Goal: Task Accomplishment & Management: Manage account settings

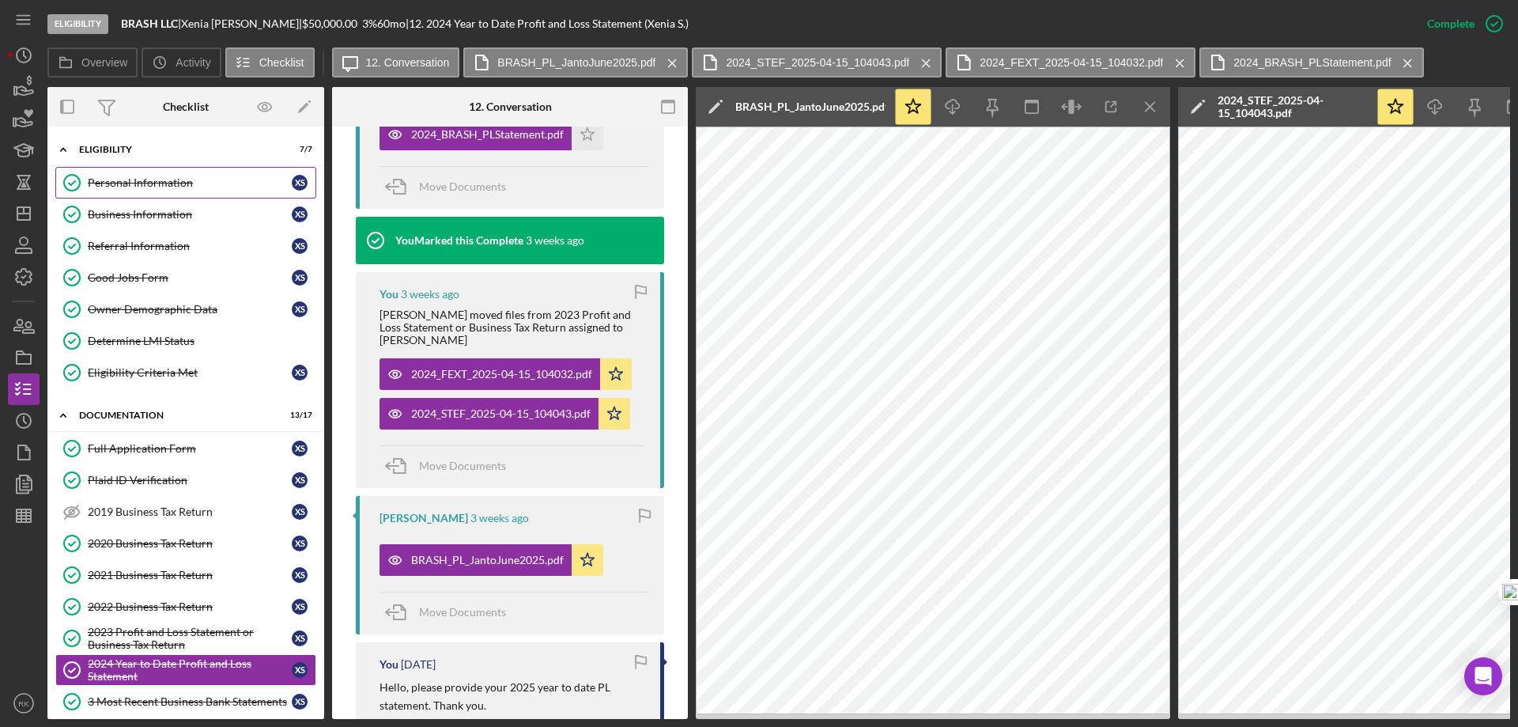
click at [144, 191] on link "Personal Information Personal Information X S" at bounding box center [185, 183] width 261 height 32
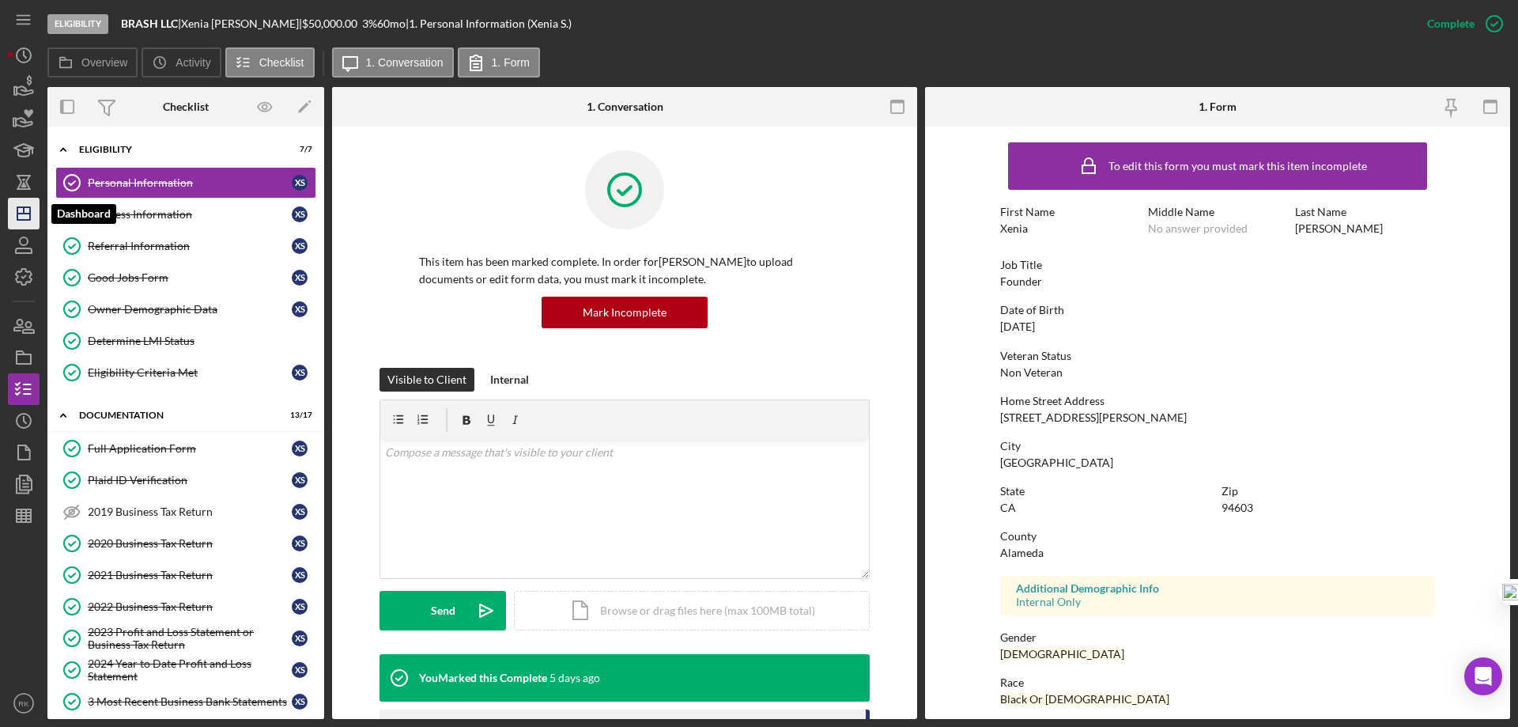
click at [36, 213] on icon "Icon/Dashboard" at bounding box center [24, 214] width 40 height 40
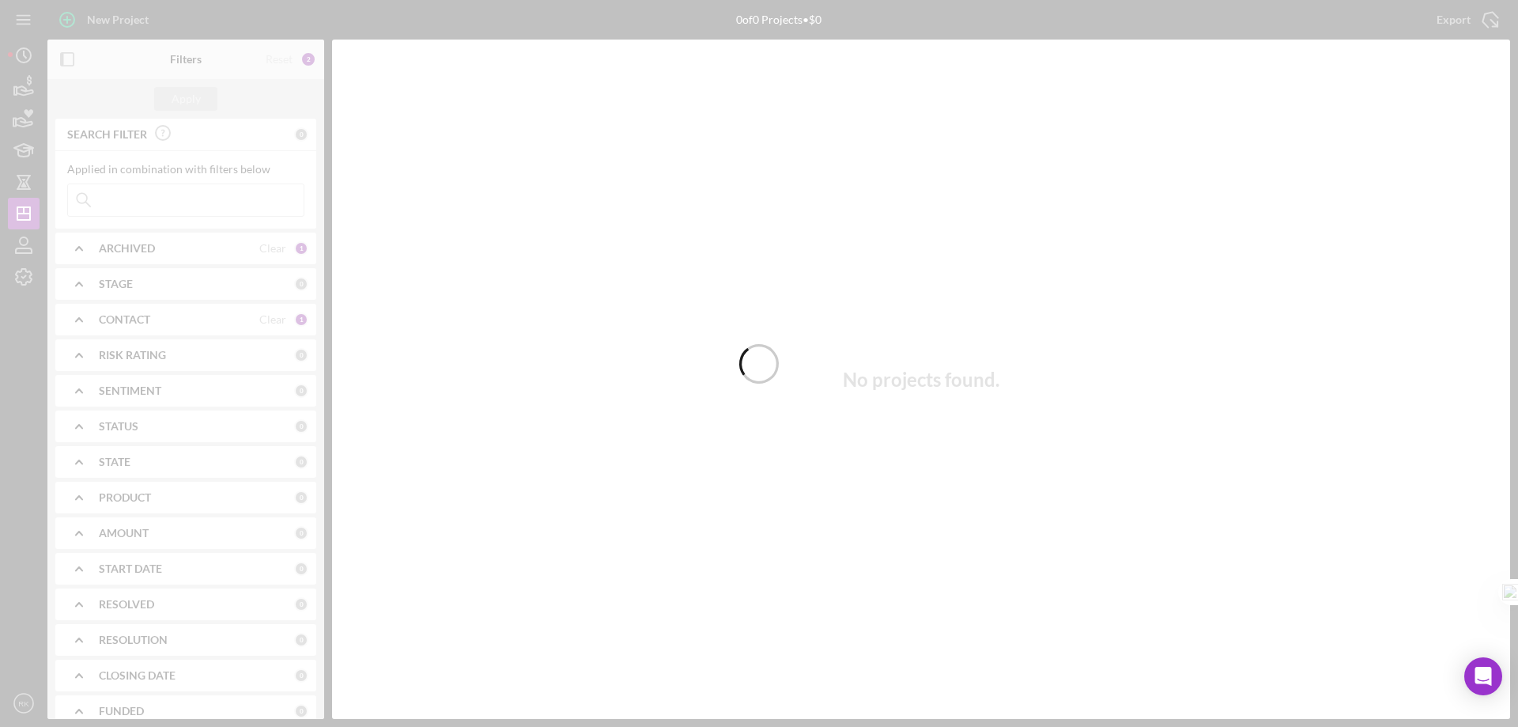
click at [269, 317] on div at bounding box center [759, 363] width 1518 height 727
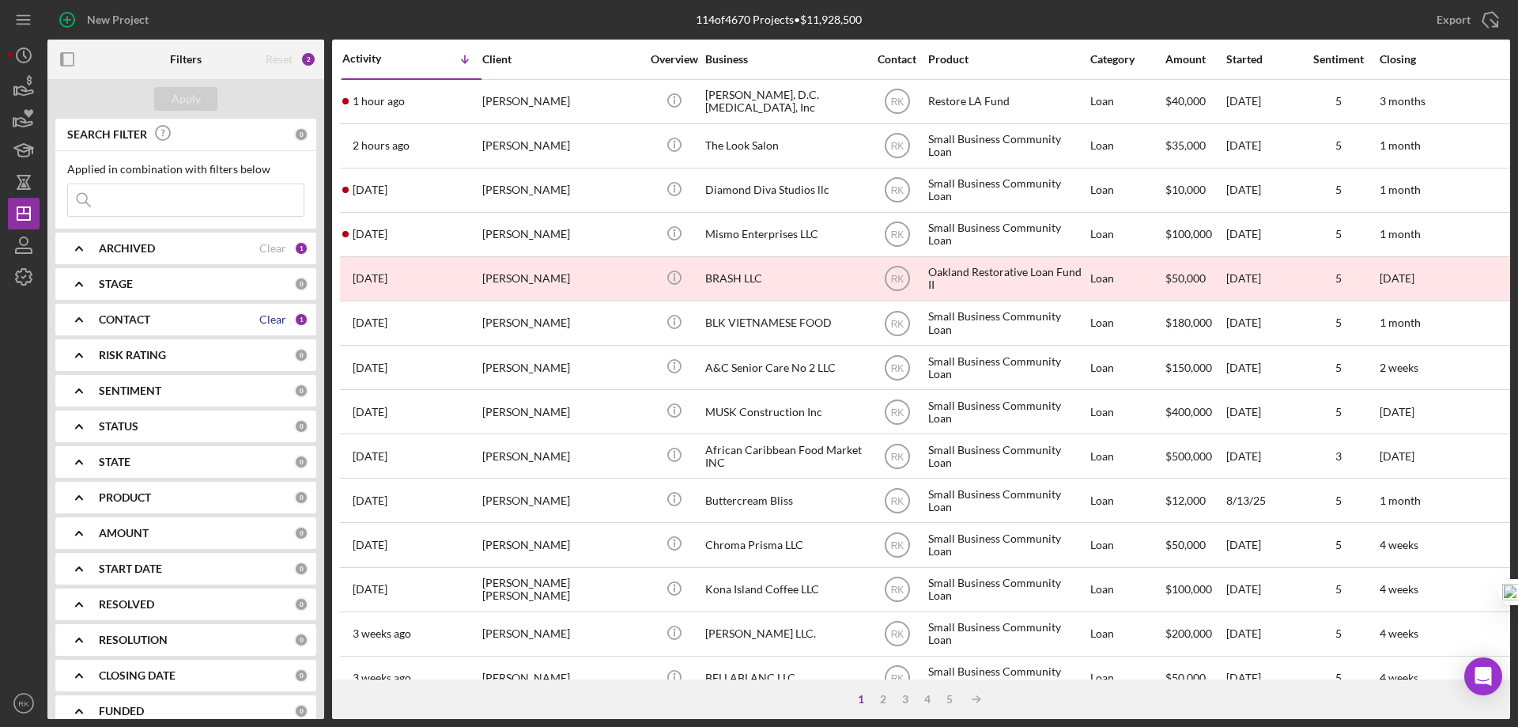
click at [262, 323] on div "Clear" at bounding box center [272, 319] width 27 height 13
click at [89, 318] on icon "Icon/Expander" at bounding box center [79, 320] width 40 height 40
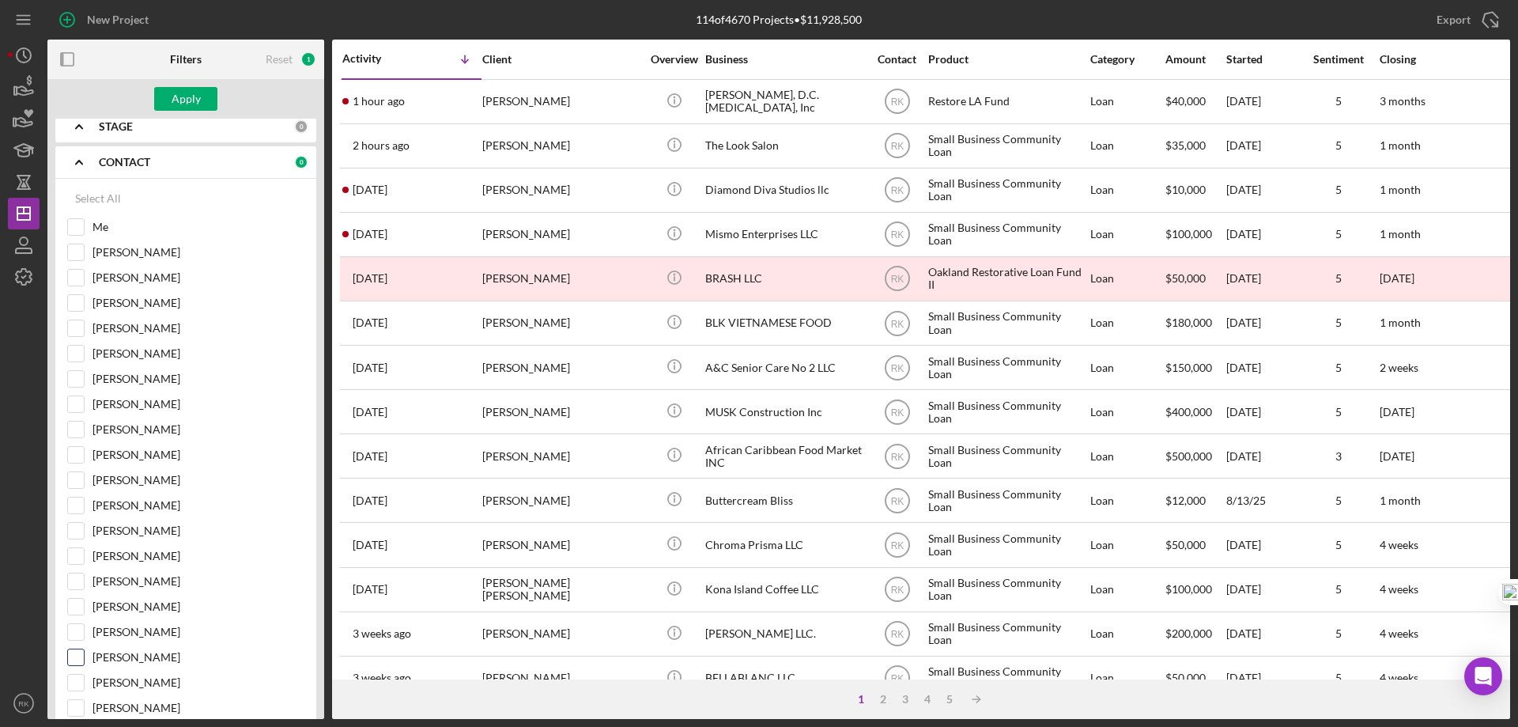
scroll to position [158, 0]
click at [82, 663] on input "[PERSON_NAME]" at bounding box center [76, 656] width 16 height 16
checkbox input "true"
drag, startPoint x: 206, startPoint y: 94, endPoint x: 284, endPoint y: 120, distance: 82.5
click at [206, 93] on button "Apply" at bounding box center [185, 99] width 63 height 24
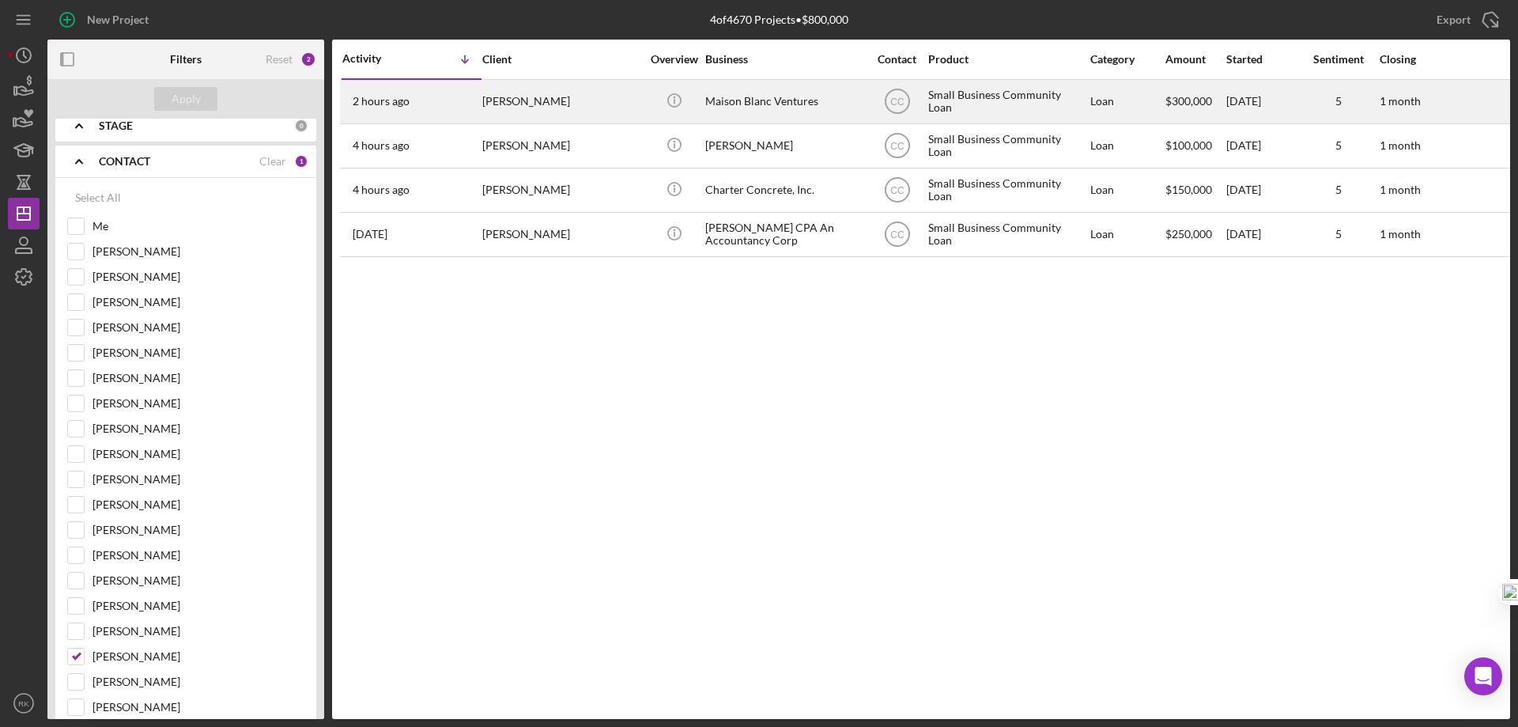
click at [748, 107] on div "Maison Blanc Ventures" at bounding box center [784, 102] width 158 height 42
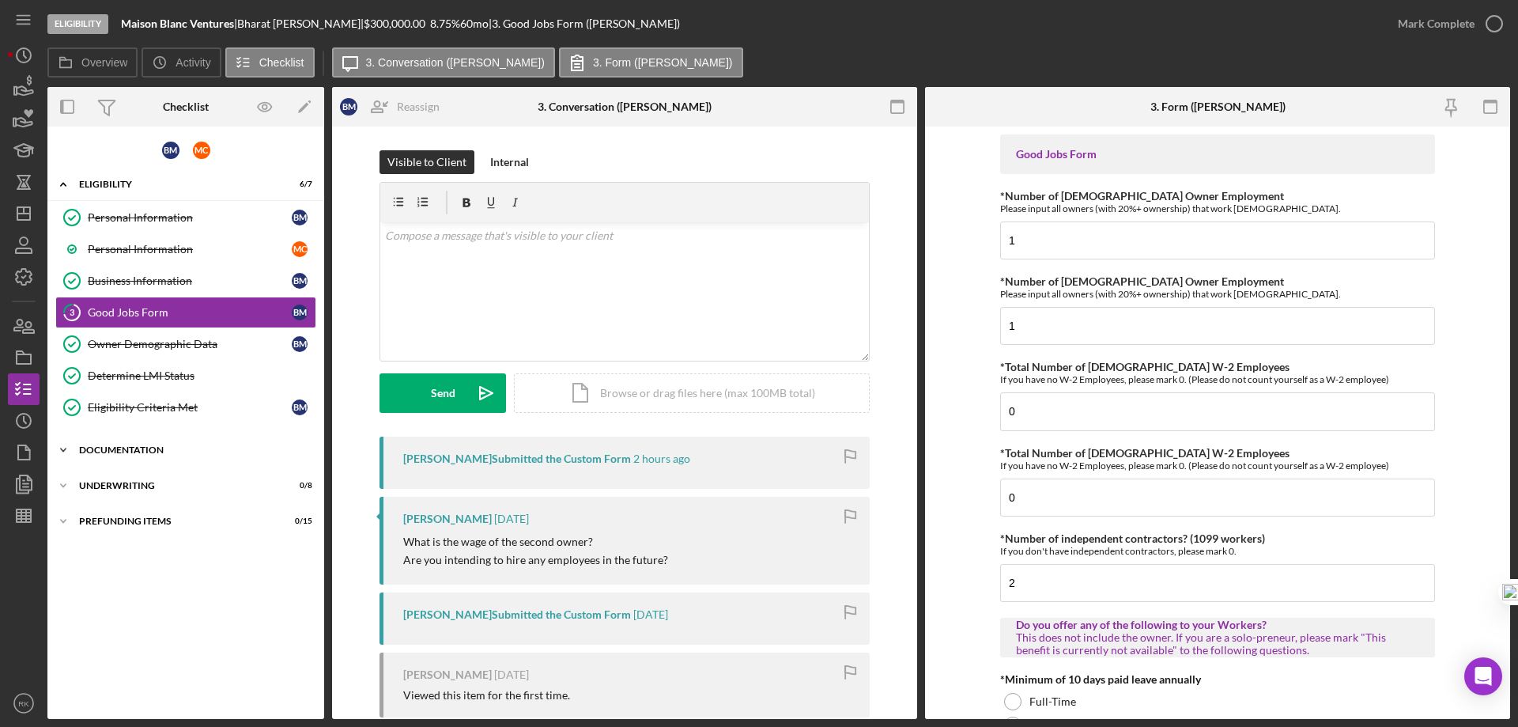
click at [141, 455] on div "Icon/Expander Documentation 0 / 23" at bounding box center [185, 450] width 277 height 32
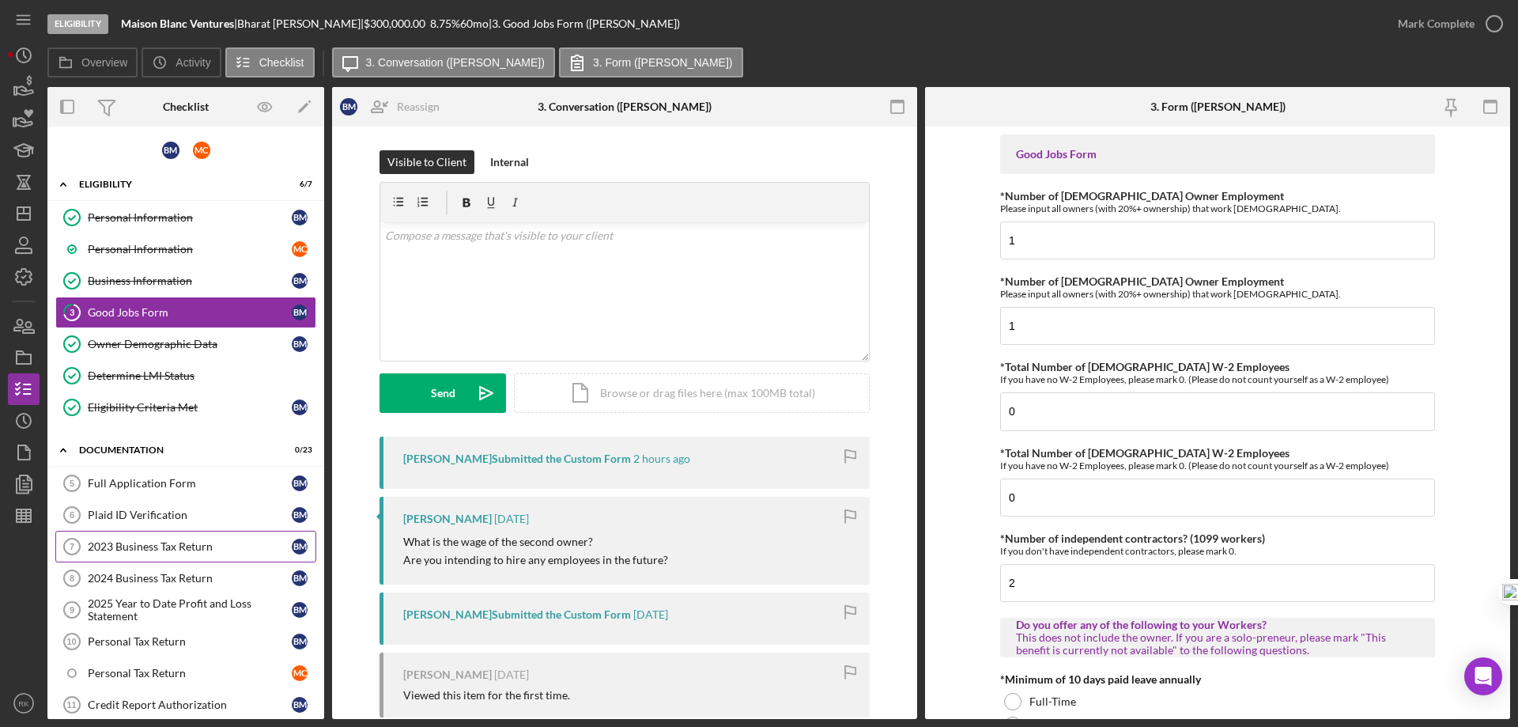
click at [167, 545] on div "2023 Business Tax Return" at bounding box center [190, 546] width 204 height 13
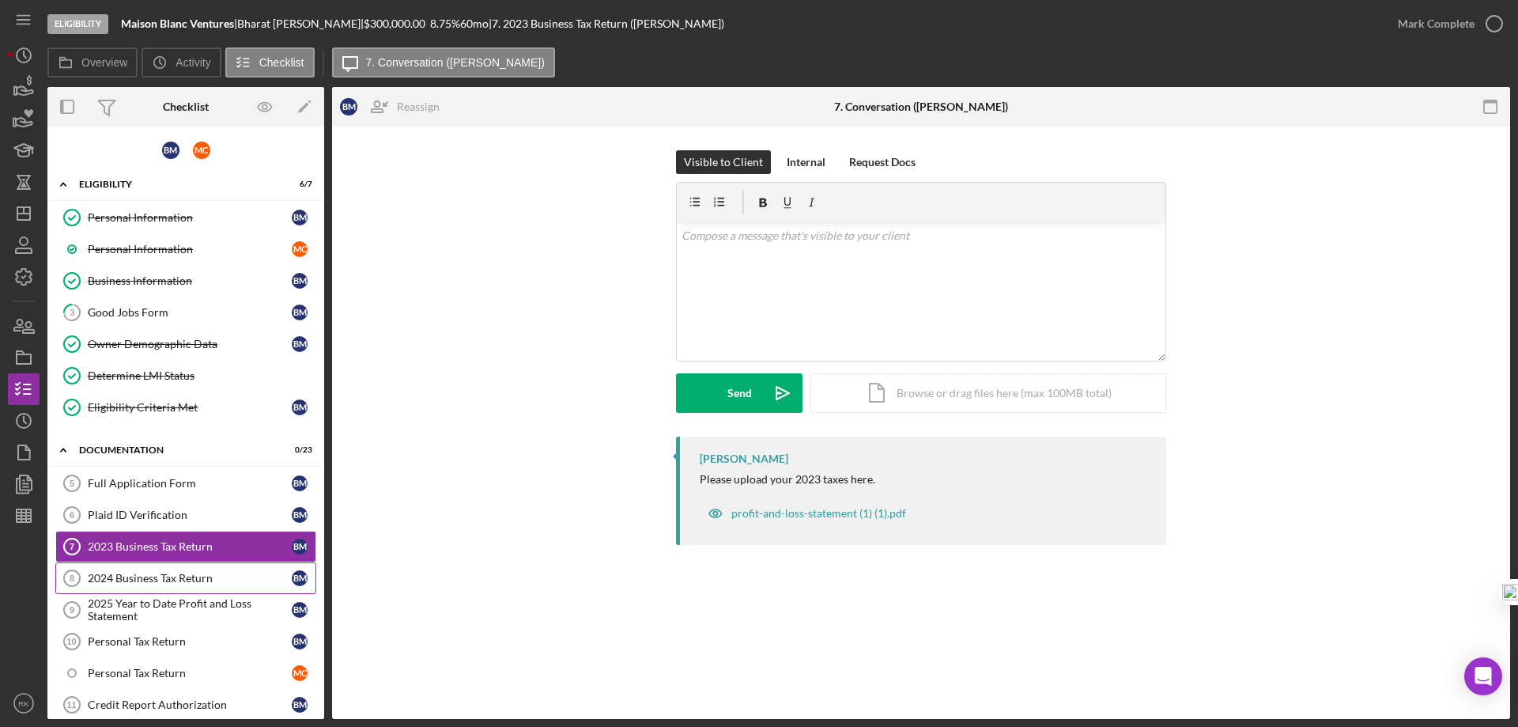
click at [161, 586] on link "2024 Business Tax Return 8 2024 Business Tax Return B M" at bounding box center [185, 578] width 261 height 32
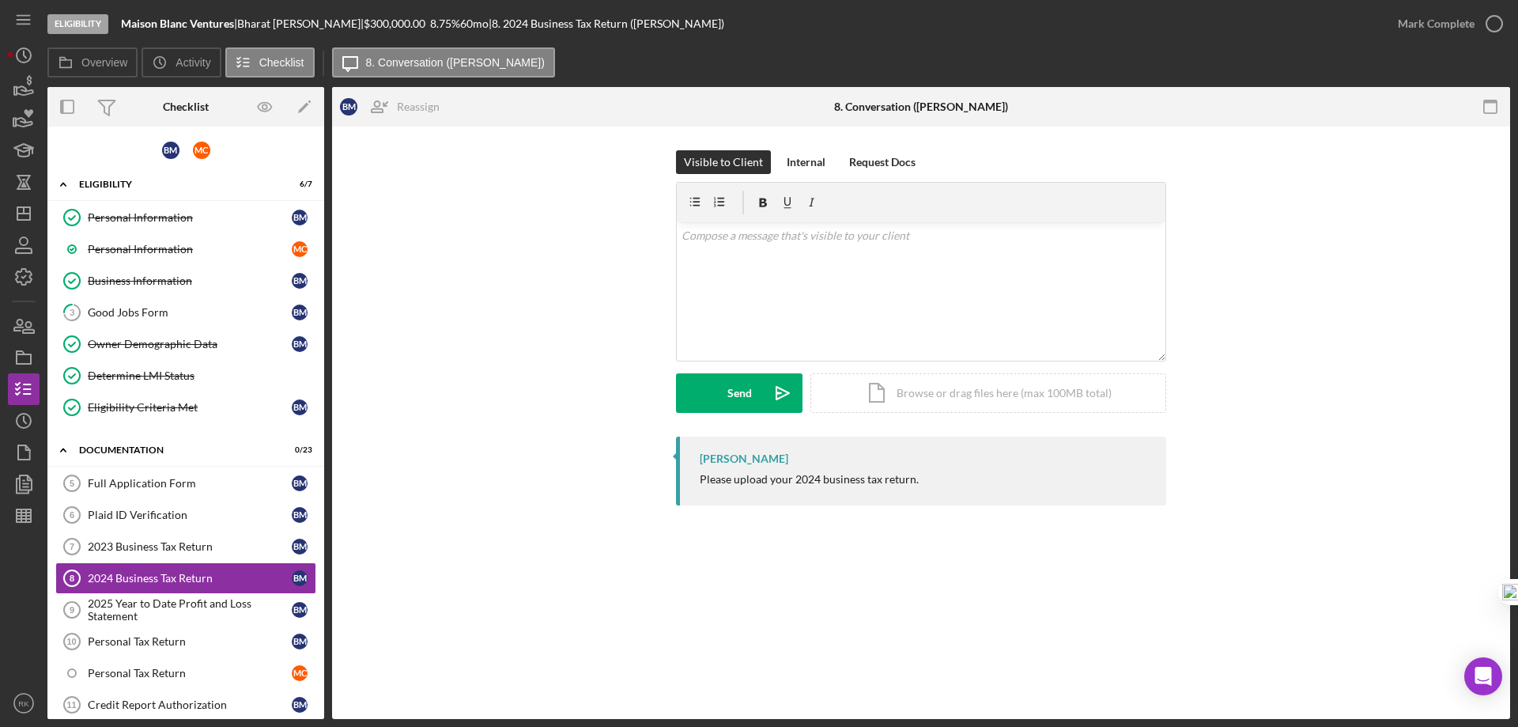
drag, startPoint x: 179, startPoint y: 17, endPoint x: 225, endPoint y: 20, distance: 45.1
click at [225, 20] on b "Maison Blanc Ventures" at bounding box center [177, 23] width 113 height 13
drag, startPoint x: 235, startPoint y: 24, endPoint x: 139, endPoint y: 25, distance: 95.7
click at [139, 25] on b "Maison Blanc Ventures" at bounding box center [177, 23] width 113 height 13
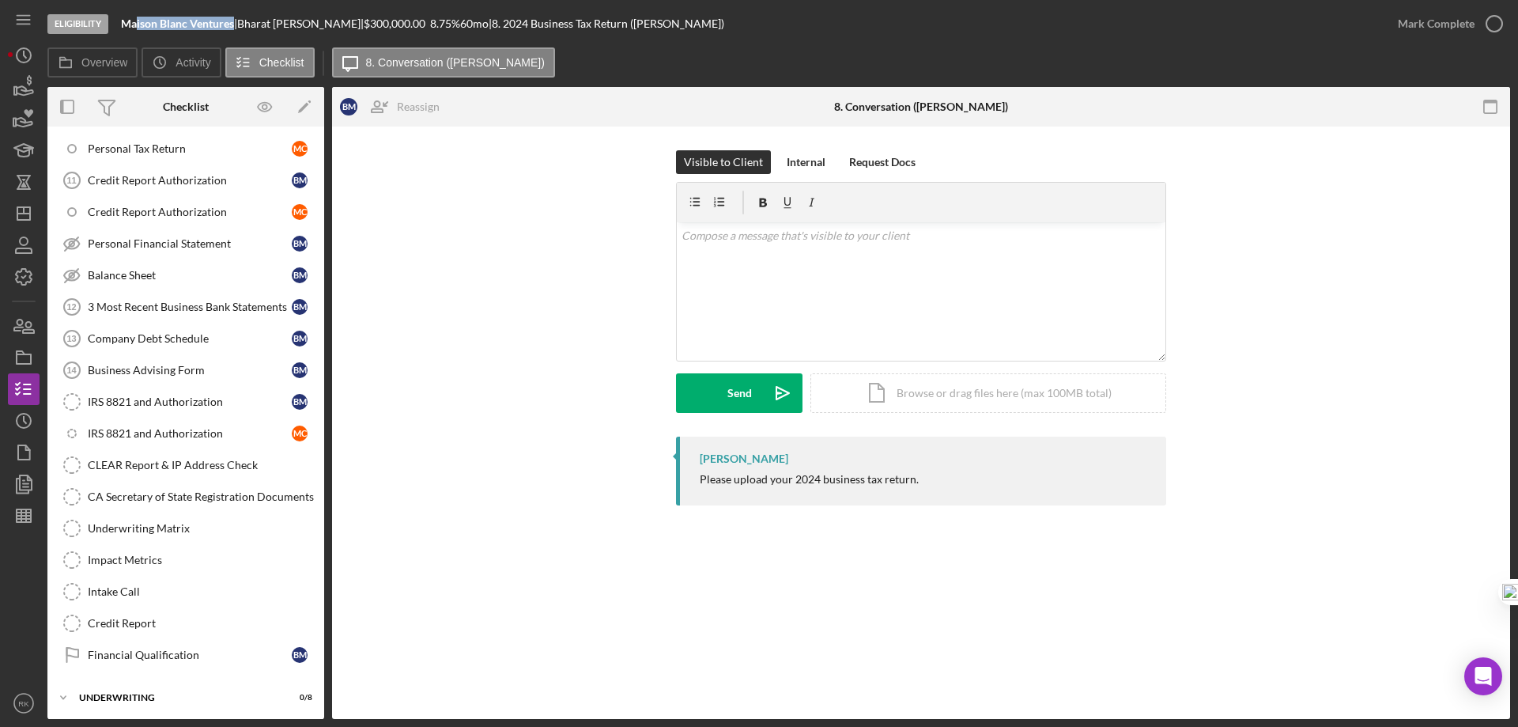
scroll to position [527, 0]
click at [135, 655] on div "Financial Qualification" at bounding box center [190, 652] width 204 height 13
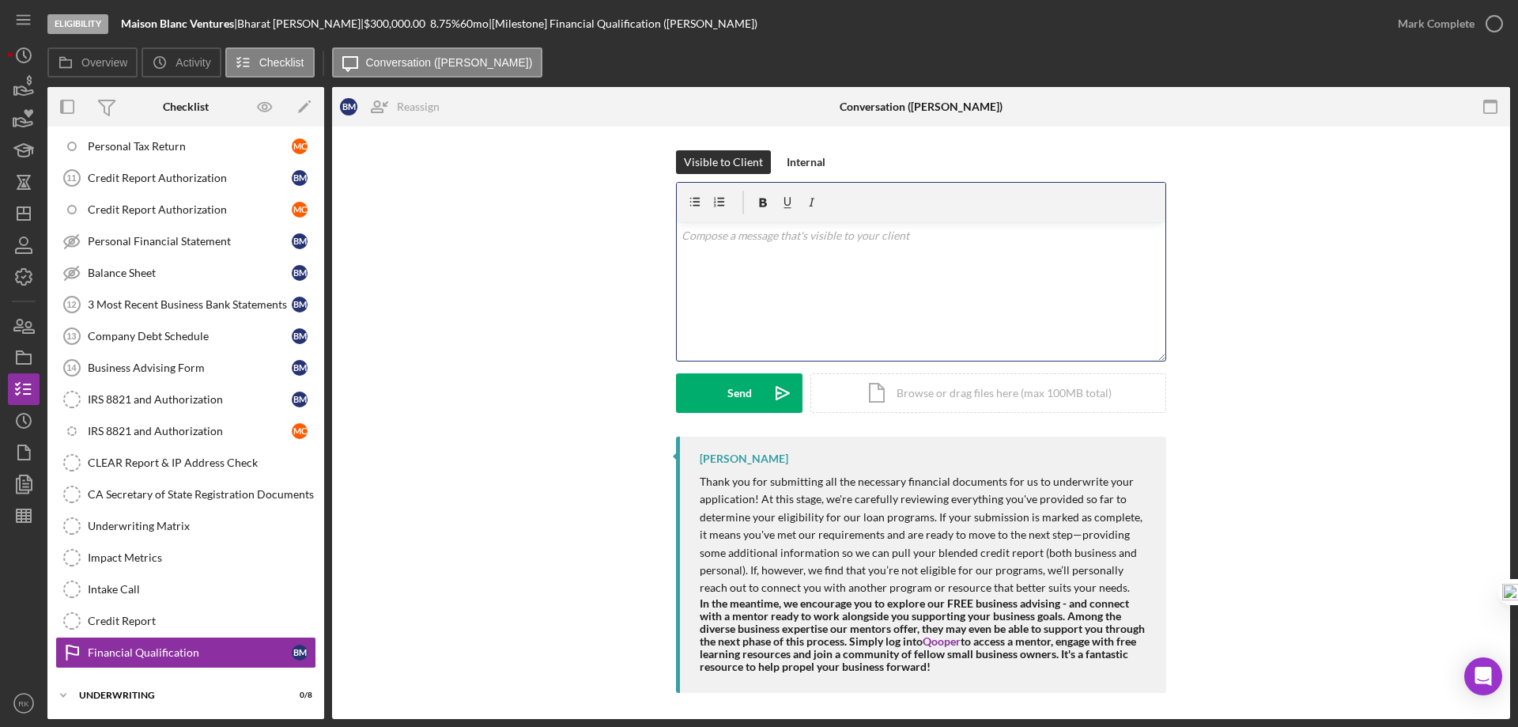
drag, startPoint x: 697, startPoint y: 240, endPoint x: 869, endPoint y: 257, distance: 173.2
click at [869, 257] on div "v Color teal Color pink Remove color Add row above Add row below Add column bef…" at bounding box center [921, 291] width 489 height 138
click at [825, 255] on div "v Color teal Color pink Remove color Add row above Add row below Add column bef…" at bounding box center [921, 291] width 489 height 138
click at [872, 256] on div "v Color teal Color pink Remove color Add row above Add row below Add column bef…" at bounding box center [921, 291] width 489 height 138
click at [720, 241] on p at bounding box center [922, 235] width 480 height 17
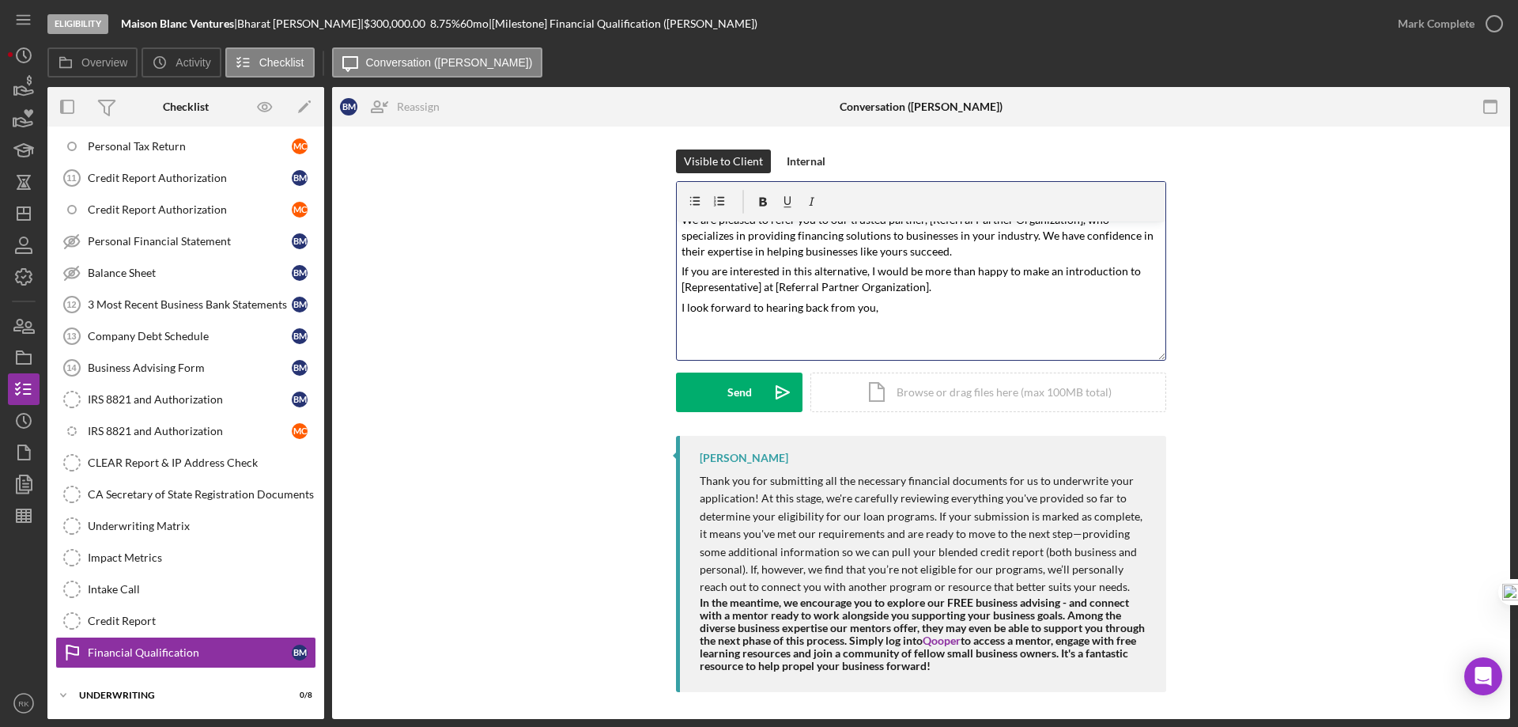
scroll to position [2, 0]
drag, startPoint x: 700, startPoint y: 292, endPoint x: 930, endPoint y: 289, distance: 230.1
click at [930, 289] on p "If you are interested in this alternative, I would be more than happy to make a…" at bounding box center [922, 279] width 480 height 32
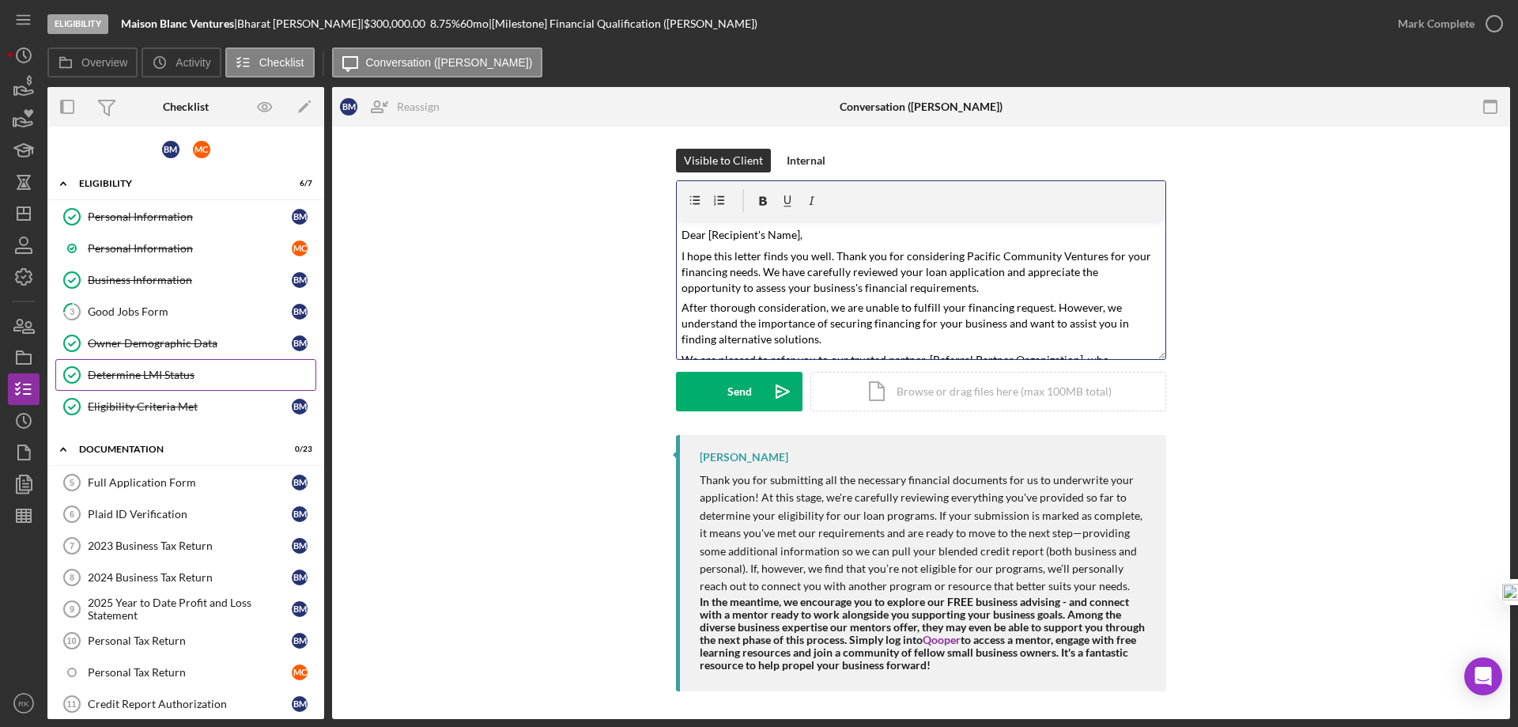
scroll to position [0, 0]
click at [155, 410] on div "Eligibility Criteria Met" at bounding box center [190, 407] width 204 height 13
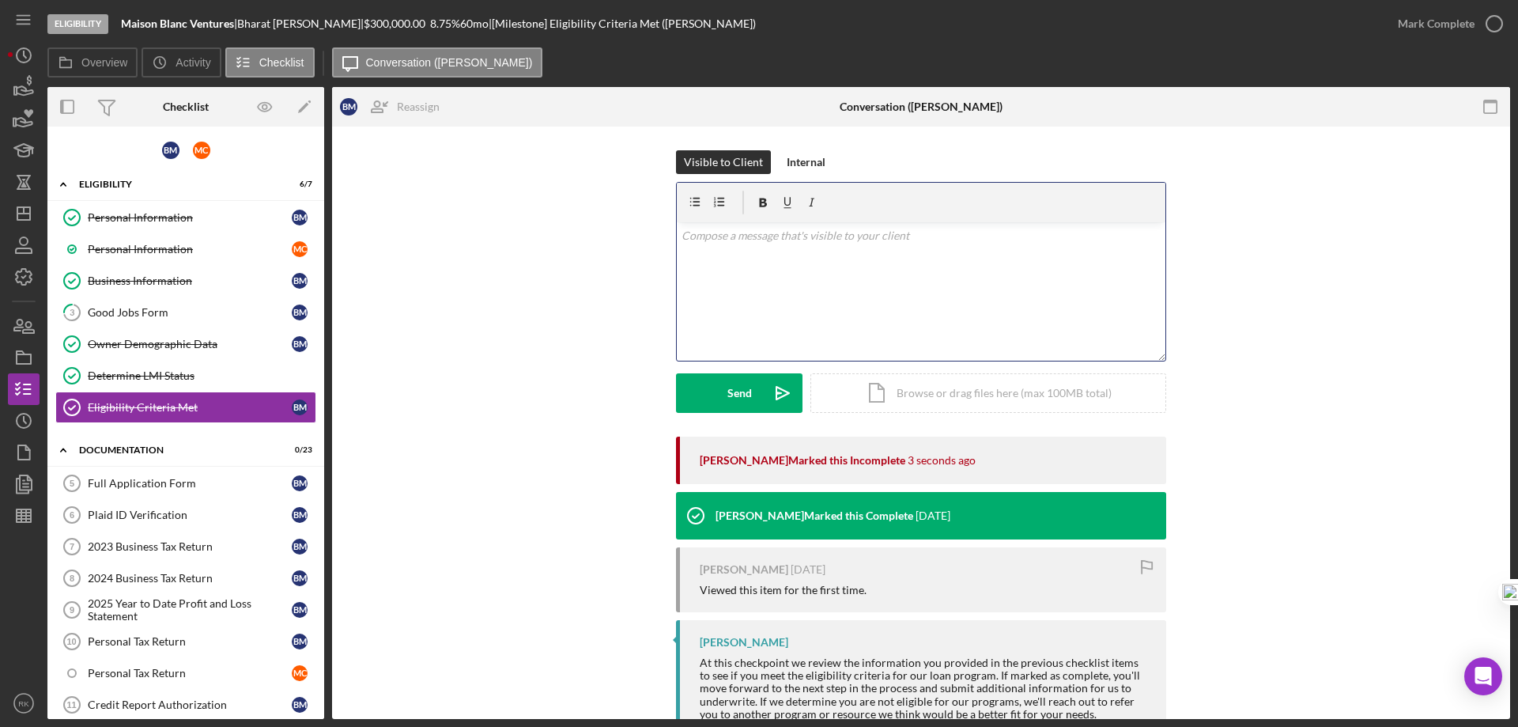
drag, startPoint x: 697, startPoint y: 244, endPoint x: 912, endPoint y: 298, distance: 221.9
click at [937, 309] on div "v Color teal Color pink Remove color Add row above Add row below Add column bef…" at bounding box center [921, 291] width 489 height 138
click at [871, 287] on div "v Color teal Color pink Remove color Add row above Add row below Add column bef…" at bounding box center [921, 291] width 489 height 138
drag, startPoint x: 871, startPoint y: 287, endPoint x: 803, endPoint y: 280, distance: 68.4
click at [868, 286] on div "v Color teal Color pink Remove color Add row above Add row below Add column bef…" at bounding box center [921, 291] width 489 height 138
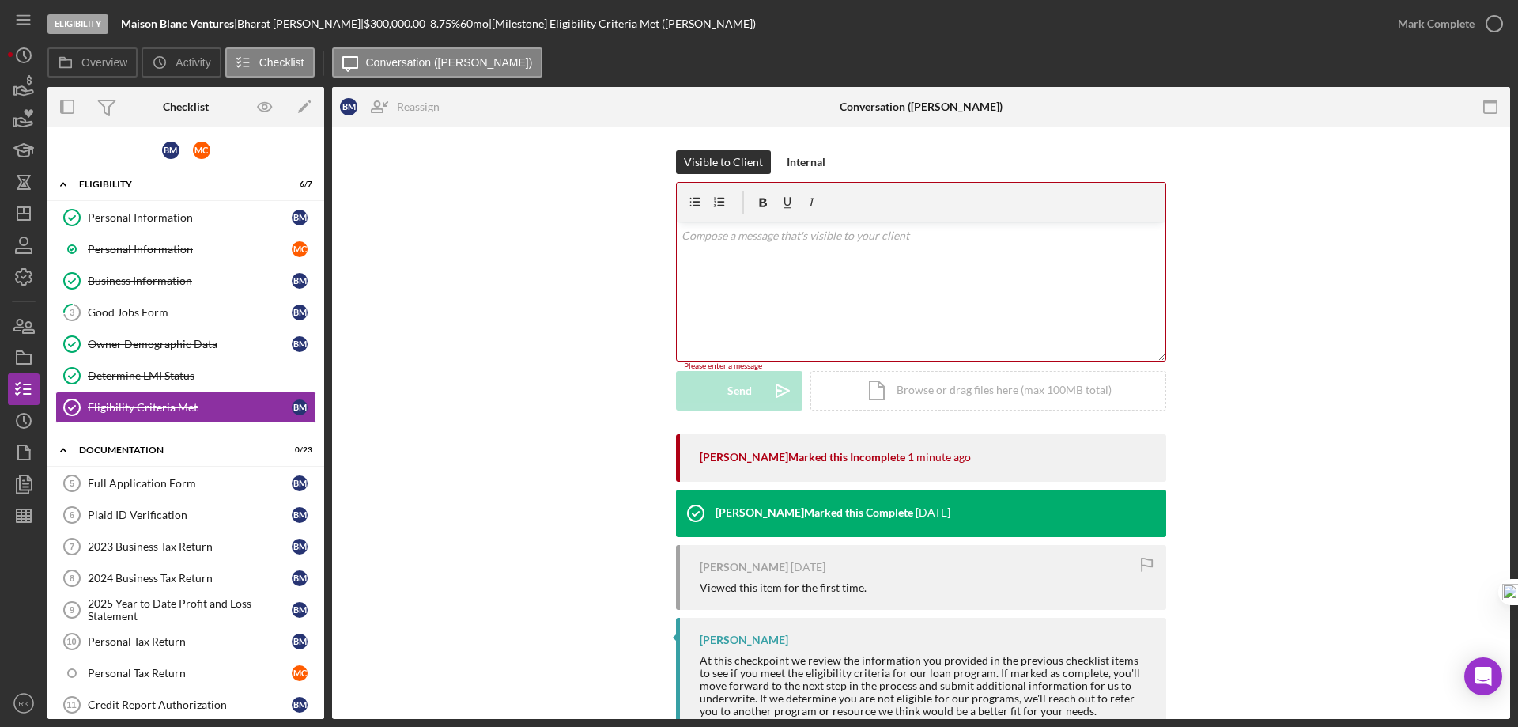
click at [0, 0] on icon "button" at bounding box center [0, 0] width 0 height 0
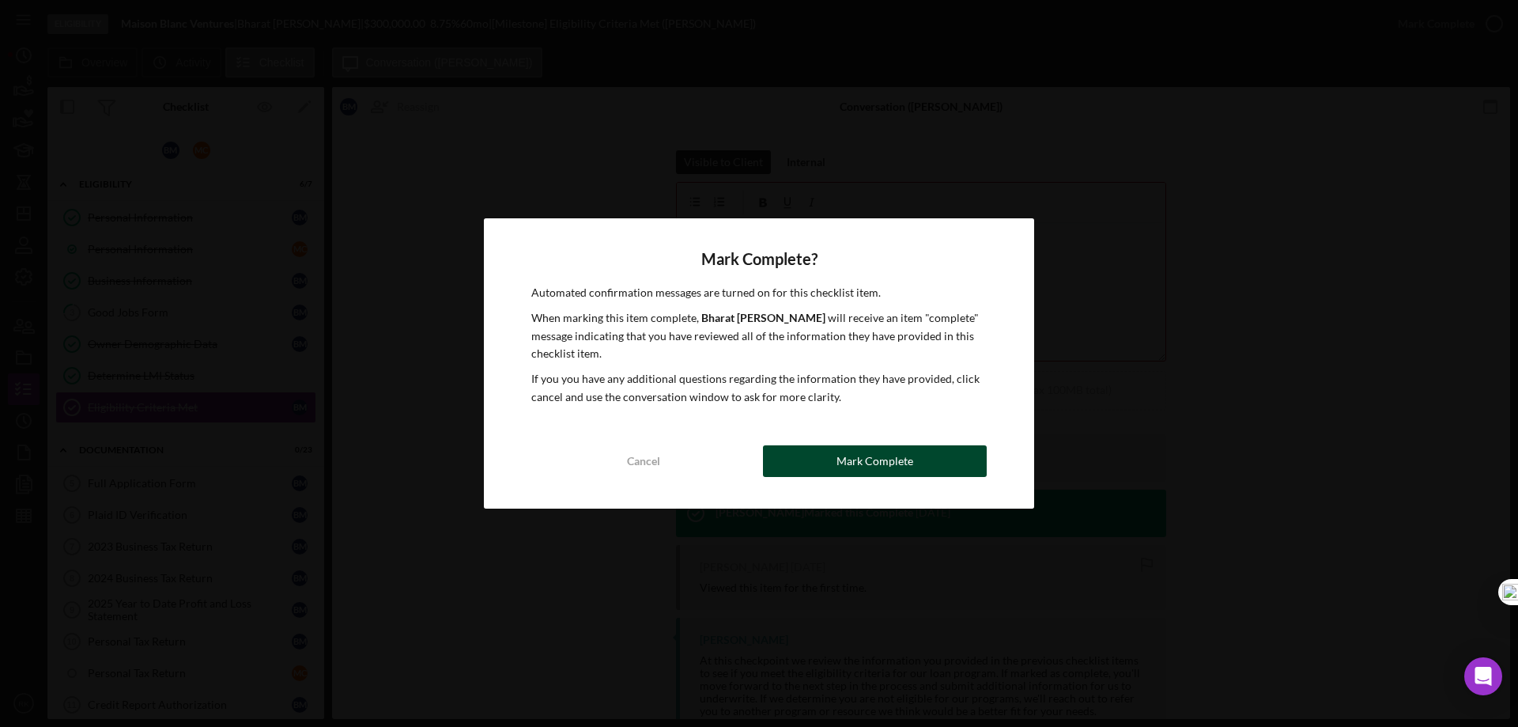
click at [859, 464] on div "Mark Complete" at bounding box center [875, 461] width 77 height 32
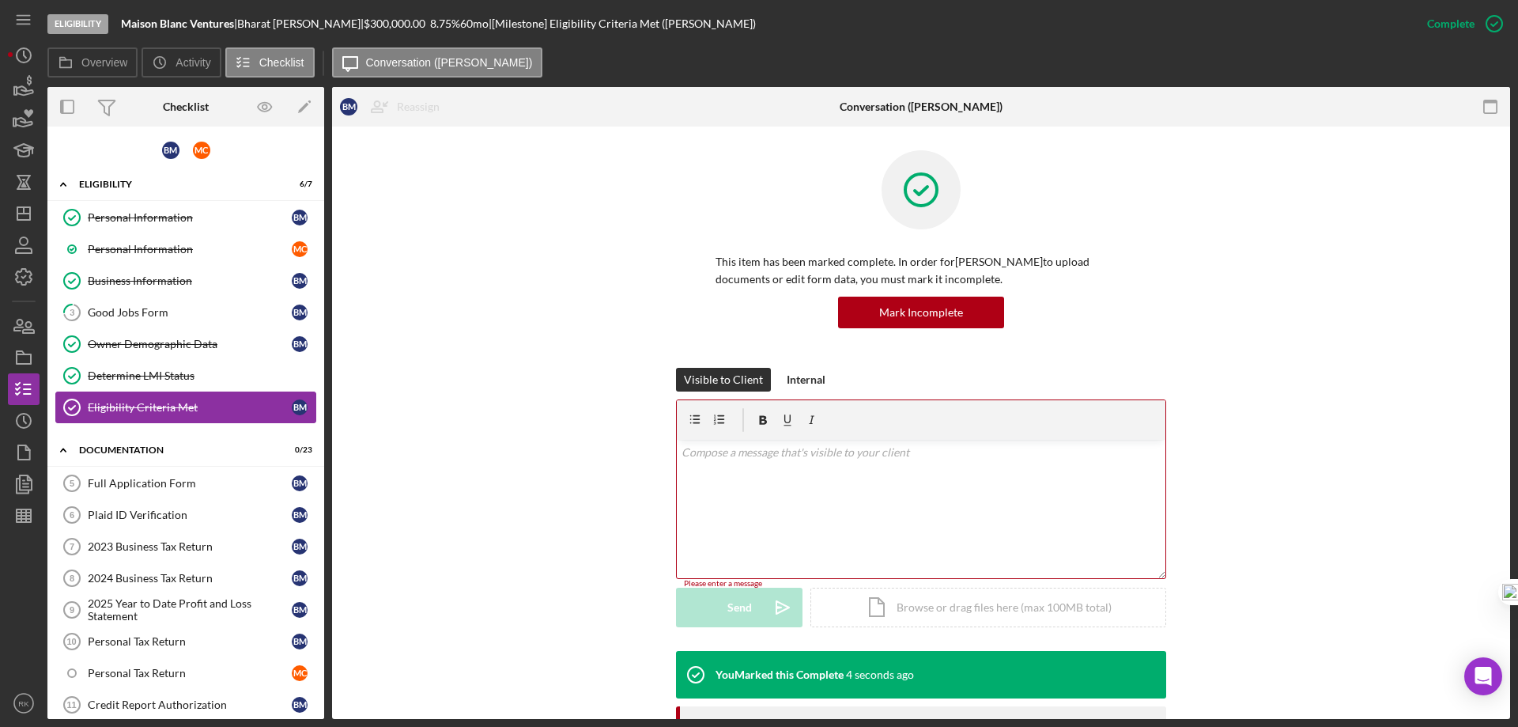
click at [187, 407] on div "Eligibility Criteria Met" at bounding box center [190, 407] width 204 height 13
click at [142, 317] on div "Good Jobs Form" at bounding box center [190, 312] width 204 height 13
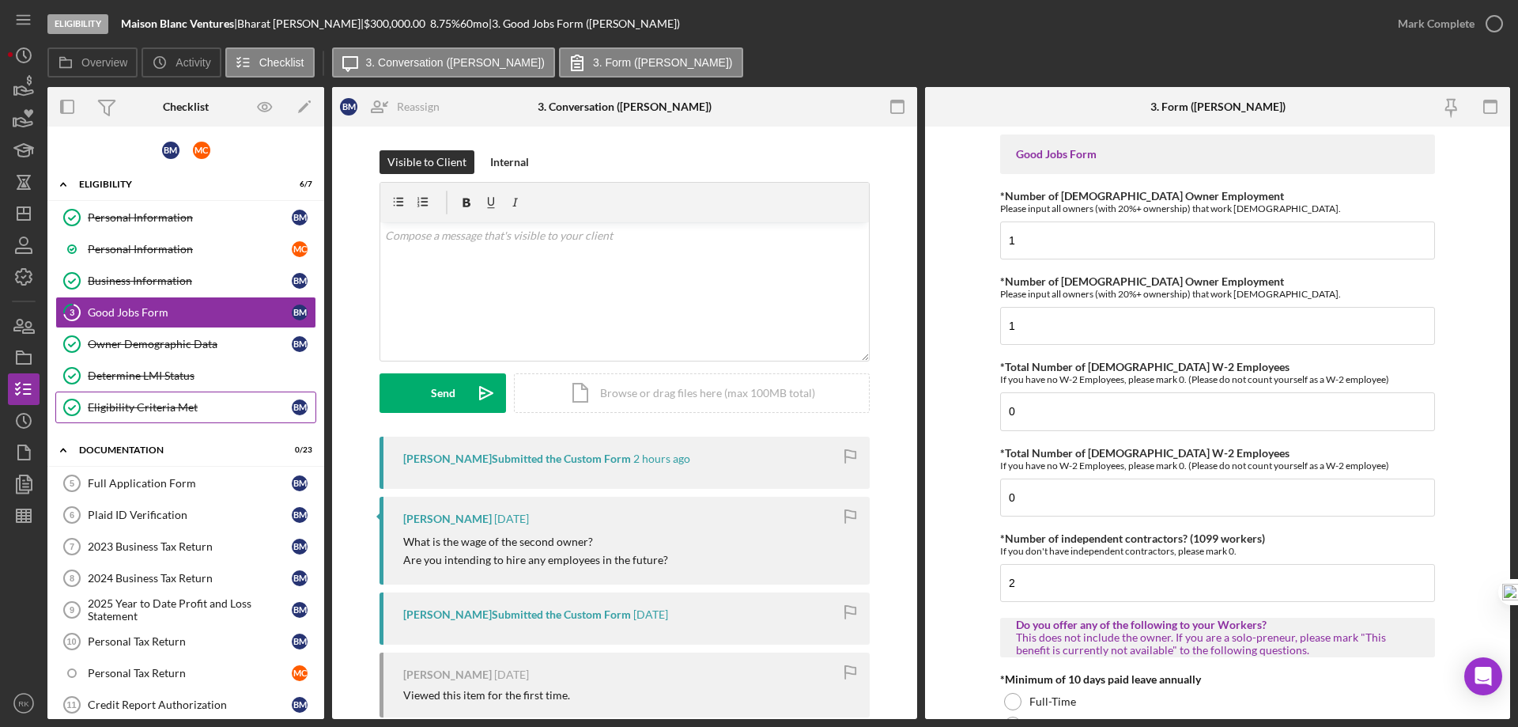
click at [153, 399] on link "Eligibility Criteria Met Eligibility Criteria Met B M" at bounding box center [185, 407] width 261 height 32
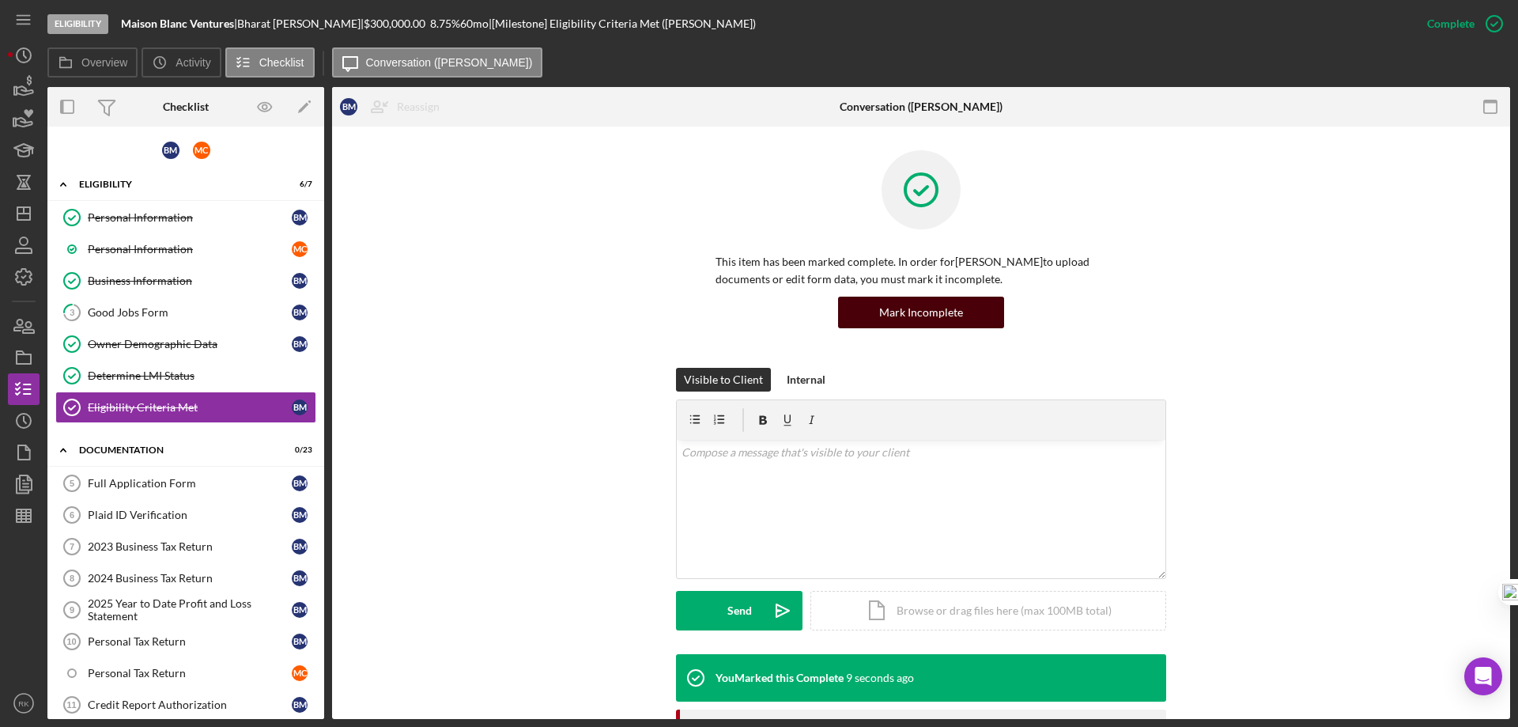
click at [907, 304] on div "Mark Incomplete" at bounding box center [921, 313] width 84 height 32
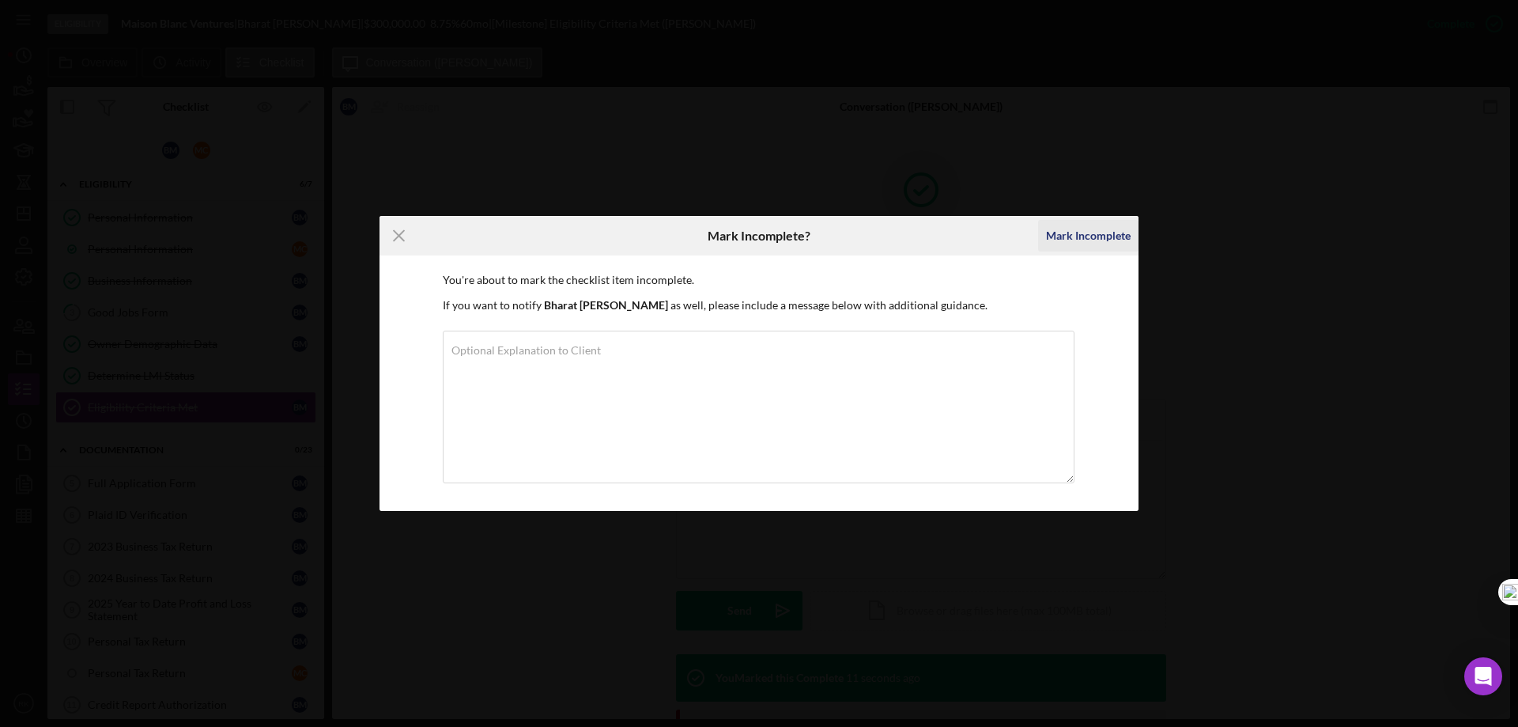
click at [1094, 229] on div "Mark Incomplete" at bounding box center [1088, 236] width 85 height 32
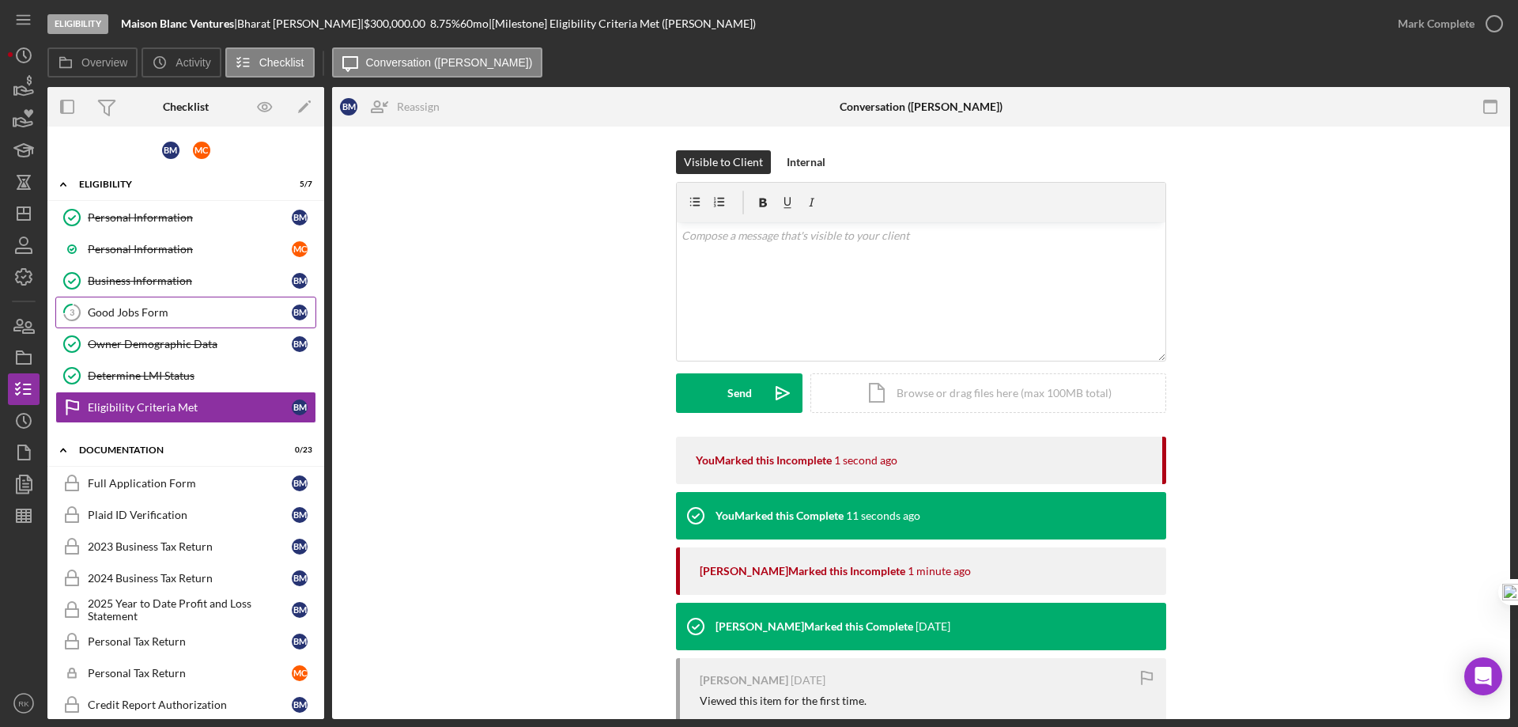
click at [143, 306] on div "Good Jobs Form" at bounding box center [190, 312] width 204 height 13
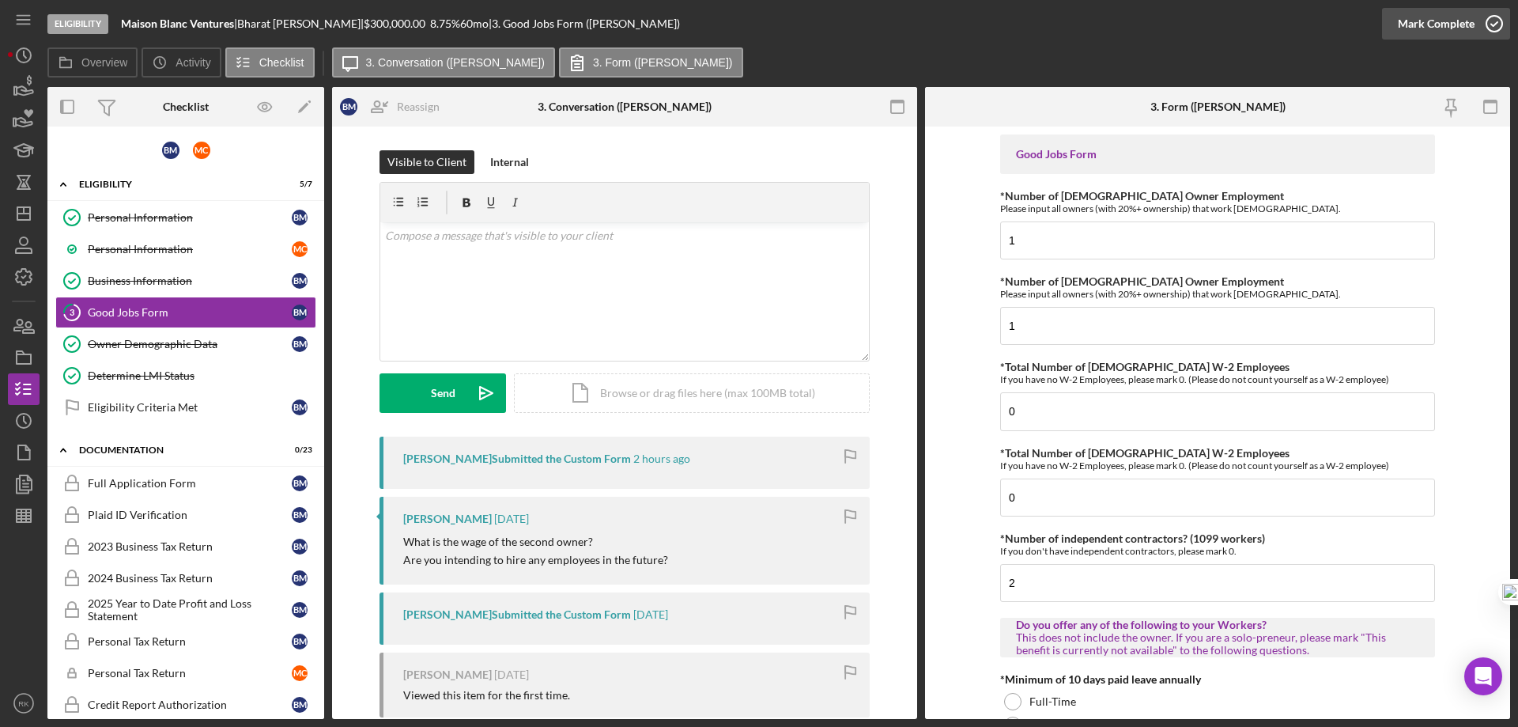
click at [1483, 16] on icon "button" at bounding box center [1495, 24] width 40 height 40
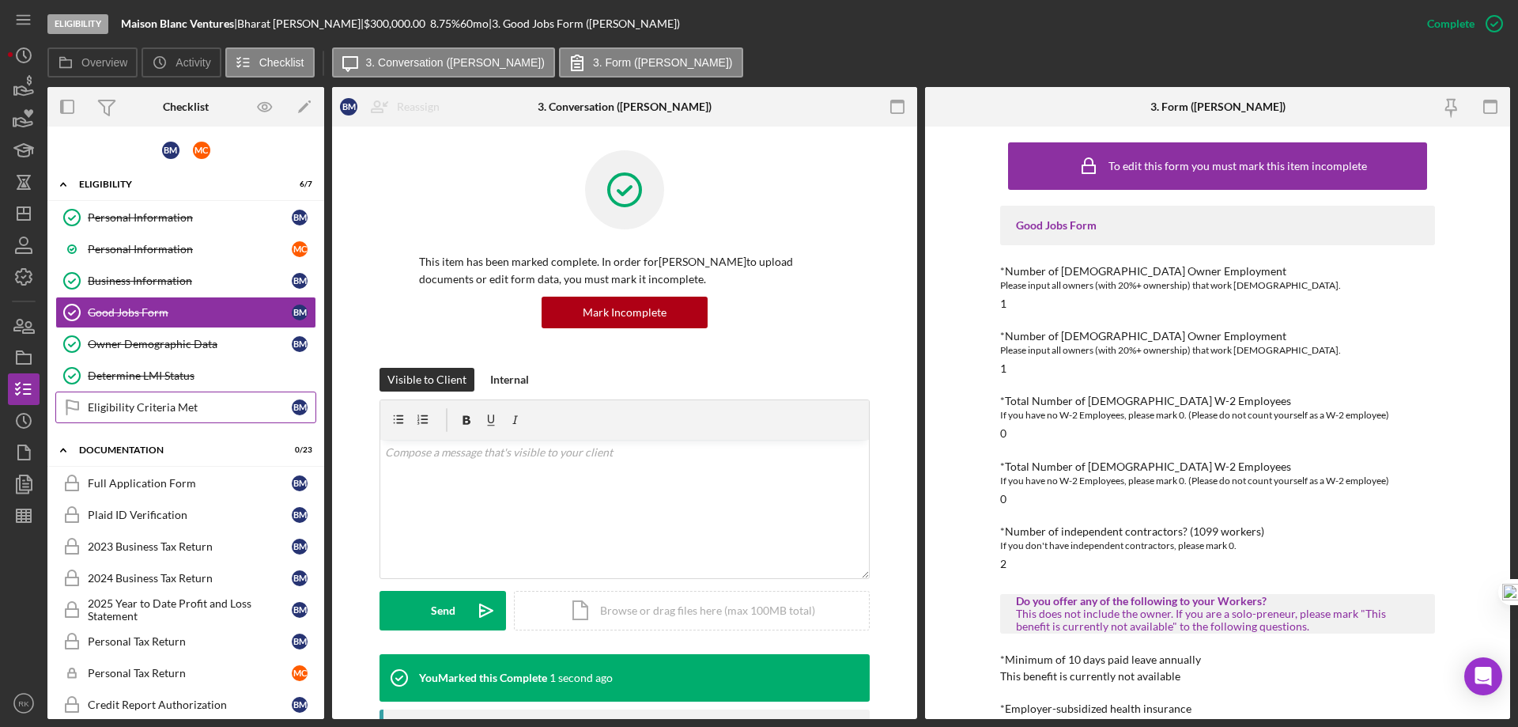
click at [162, 401] on div "Eligibility Criteria Met" at bounding box center [190, 407] width 204 height 13
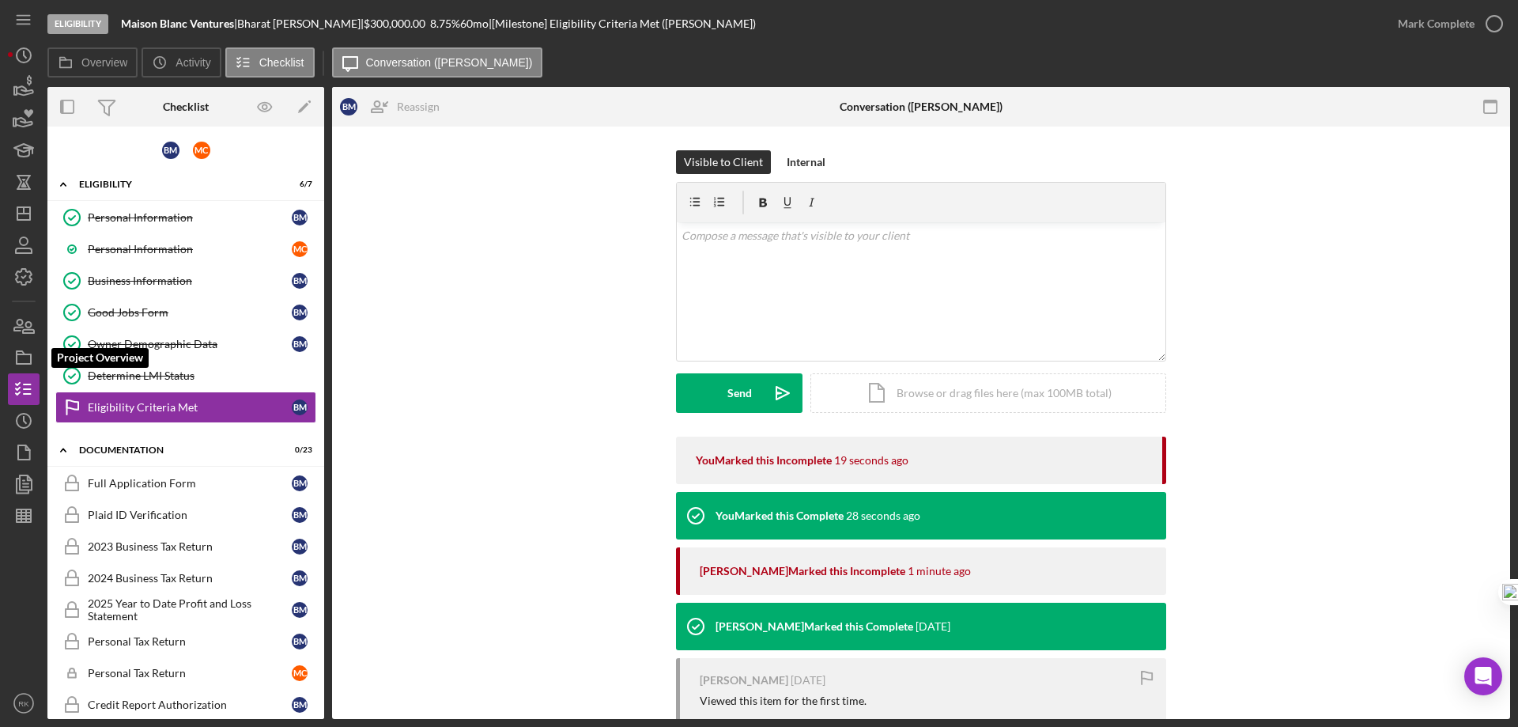
drag, startPoint x: 25, startPoint y: 357, endPoint x: 46, endPoint y: 364, distance: 21.5
click at [25, 357] on icon "button" at bounding box center [24, 358] width 40 height 40
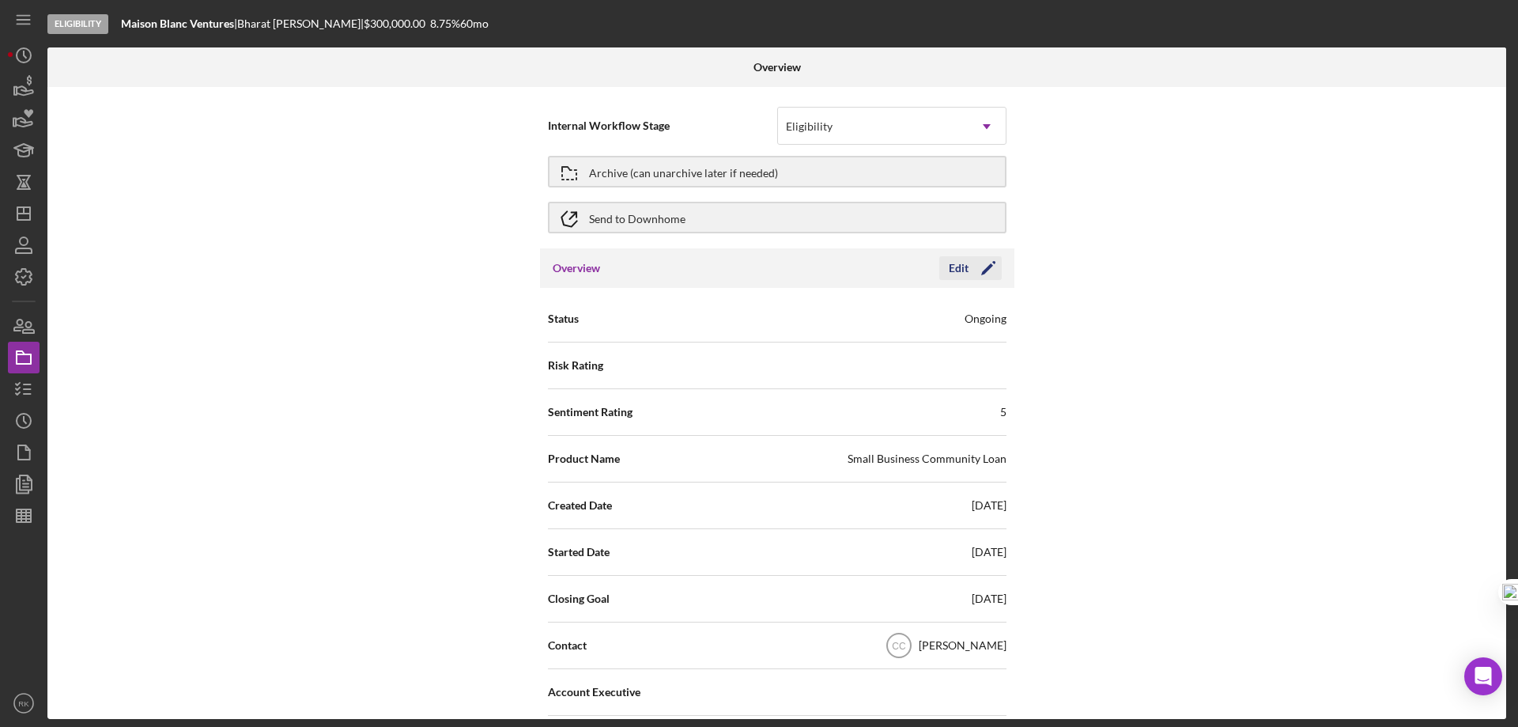
click at [988, 270] on icon "Icon/Edit" at bounding box center [989, 268] width 40 height 40
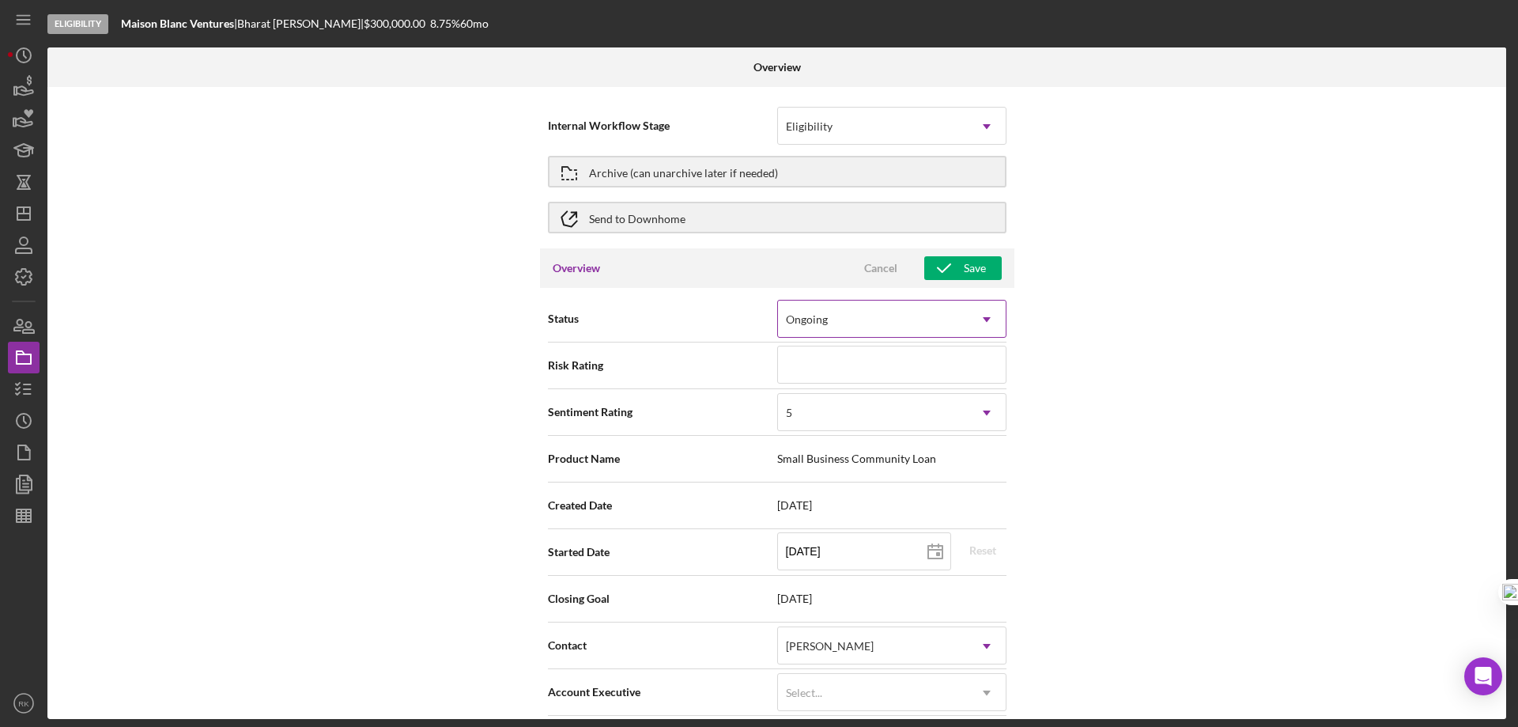
click at [989, 323] on icon "Icon/Dropdown Arrow" at bounding box center [987, 319] width 38 height 38
click at [1082, 279] on div "Internal Workflow Stage Eligibility Icon/Dropdown Arrow Archive (can unarchive …" at bounding box center [776, 403] width 1459 height 632
click at [884, 271] on div "Cancel" at bounding box center [880, 268] width 33 height 24
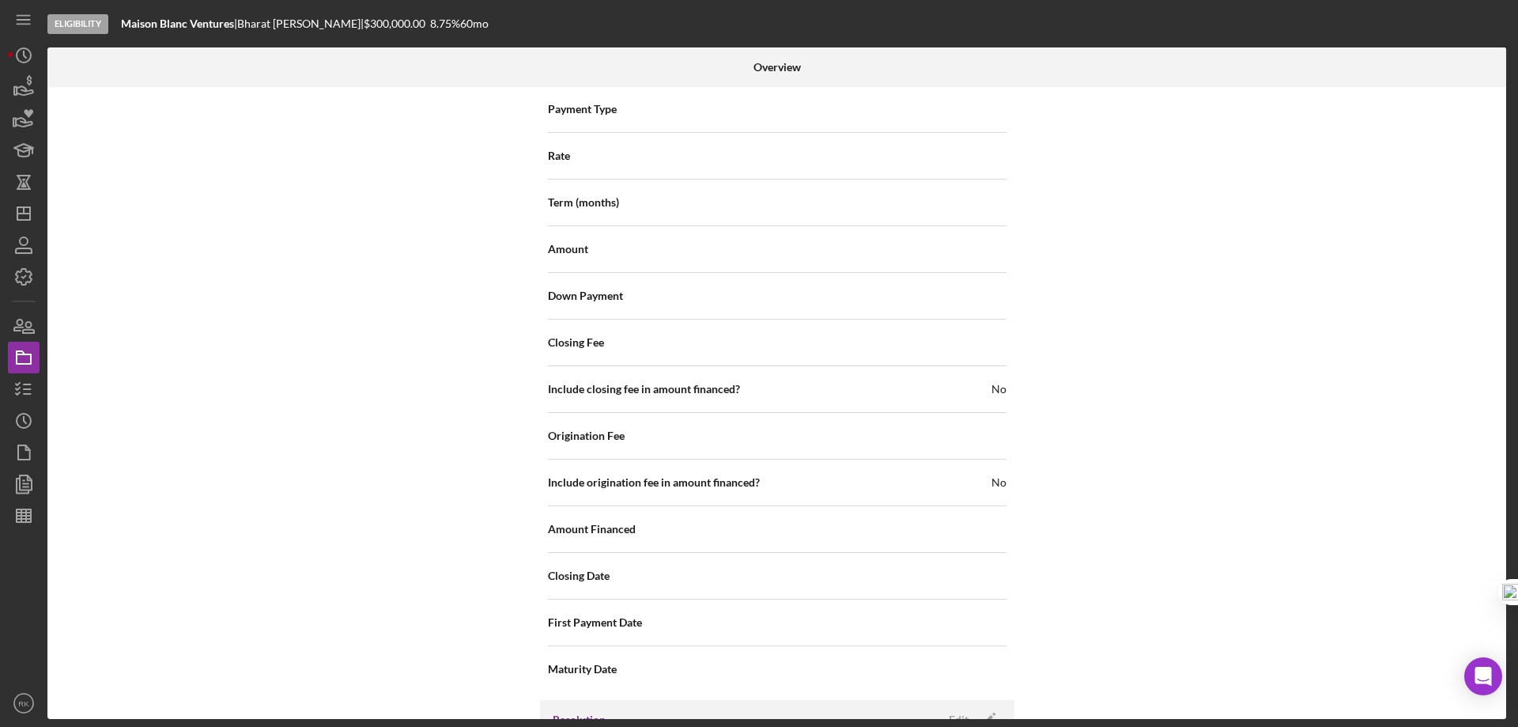
scroll to position [1876, 0]
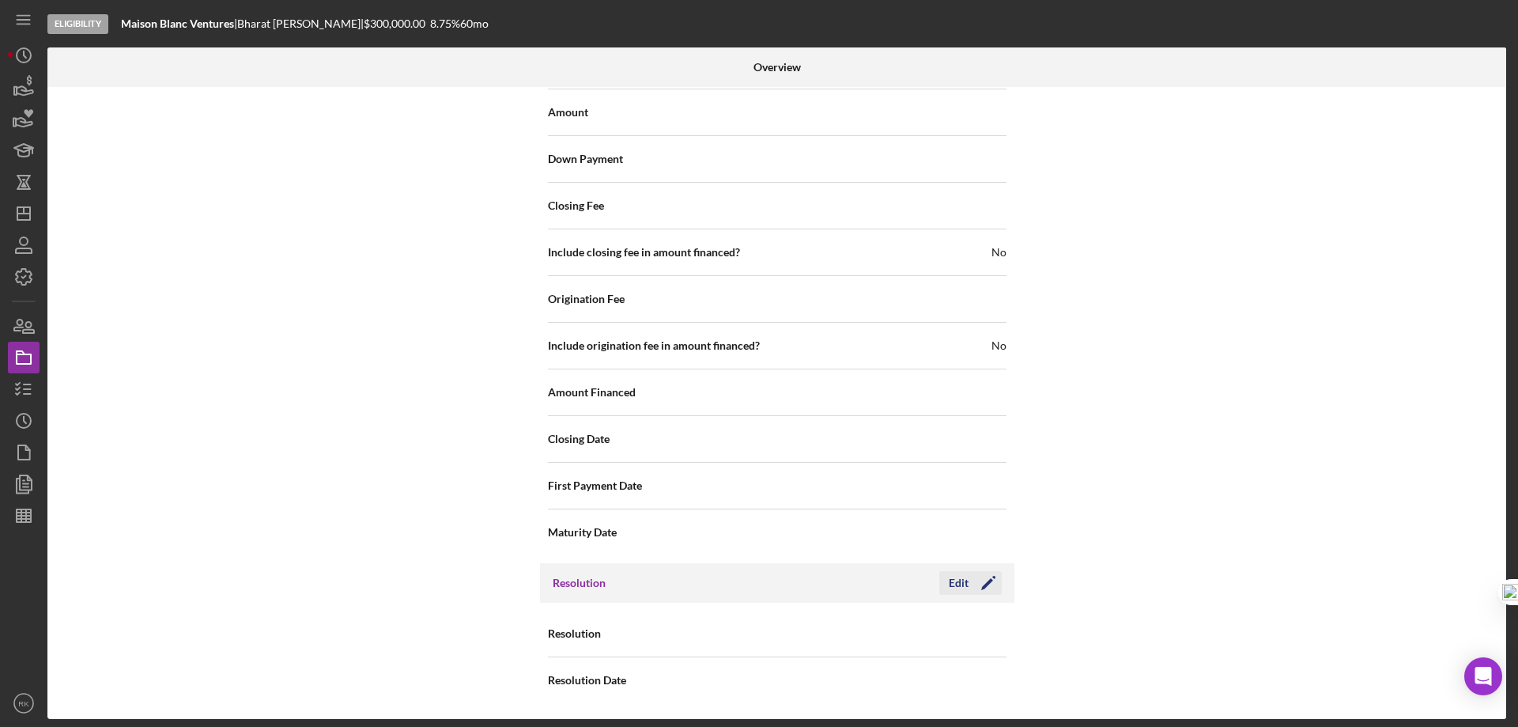
click at [989, 585] on icon "Icon/Edit" at bounding box center [989, 583] width 40 height 40
click at [986, 634] on use at bounding box center [987, 634] width 8 height 5
drag, startPoint x: 1193, startPoint y: 585, endPoint x: 1173, endPoint y: 557, distance: 34.5
click at [1192, 582] on div "Internal Workflow Stage Eligibility Icon/Dropdown Arrow Archive (can unarchive …" at bounding box center [776, 403] width 1459 height 632
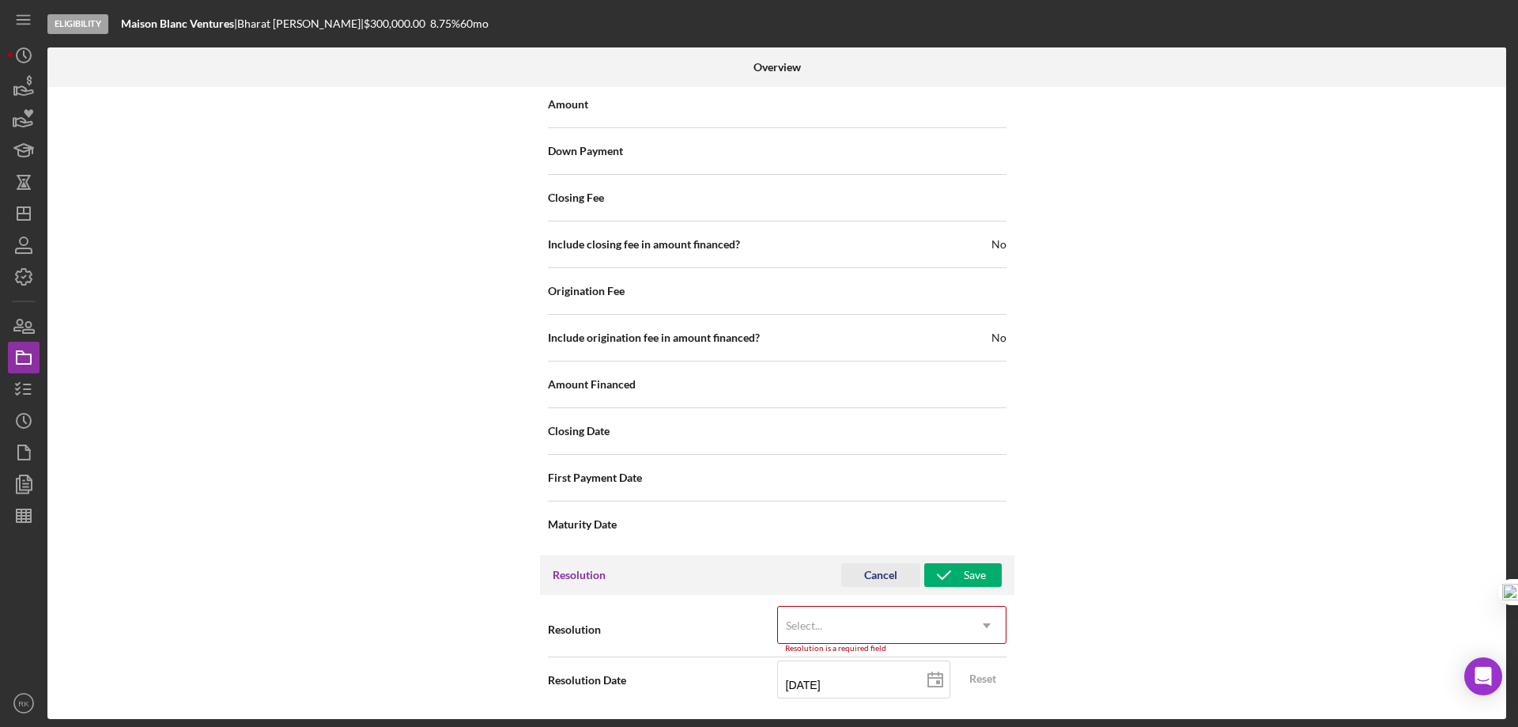
click at [891, 568] on div "Cancel" at bounding box center [880, 575] width 33 height 24
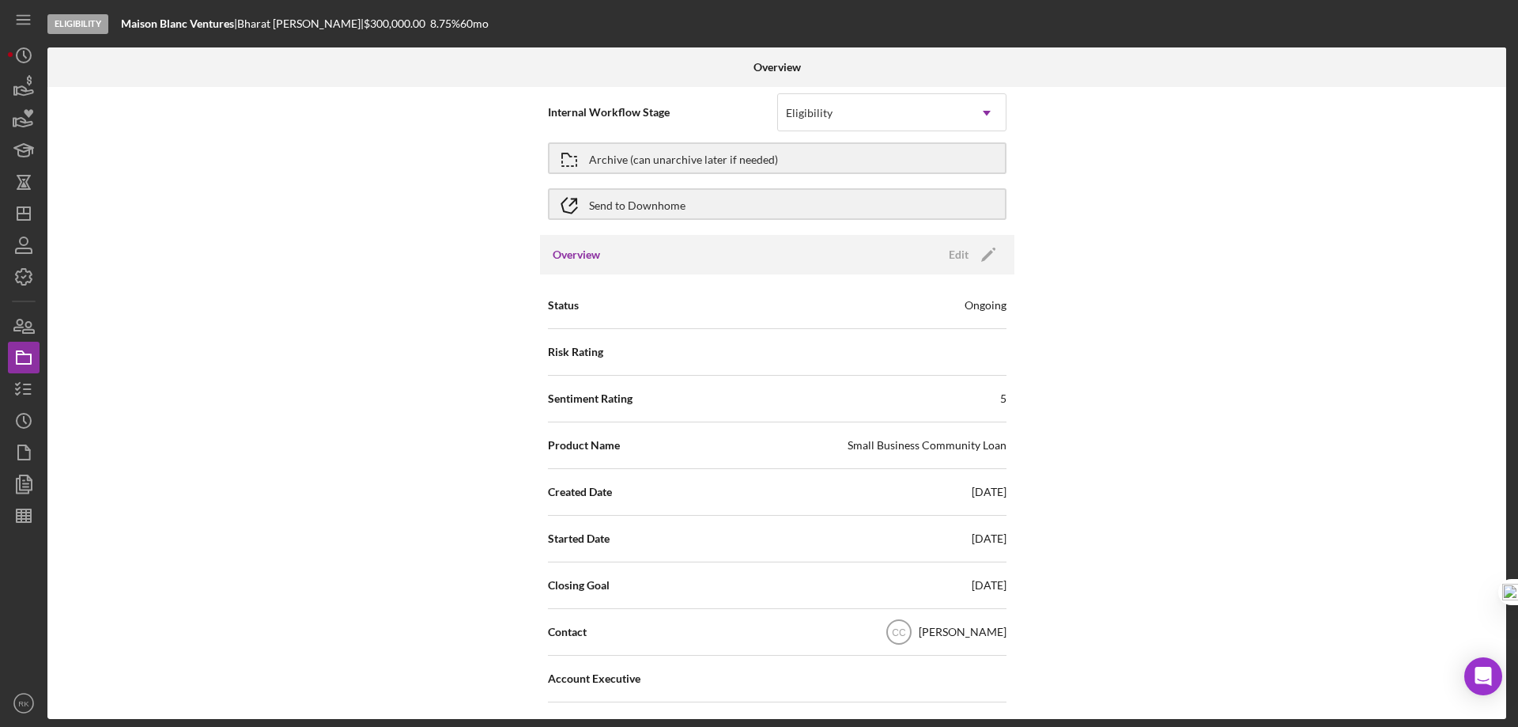
scroll to position [0, 0]
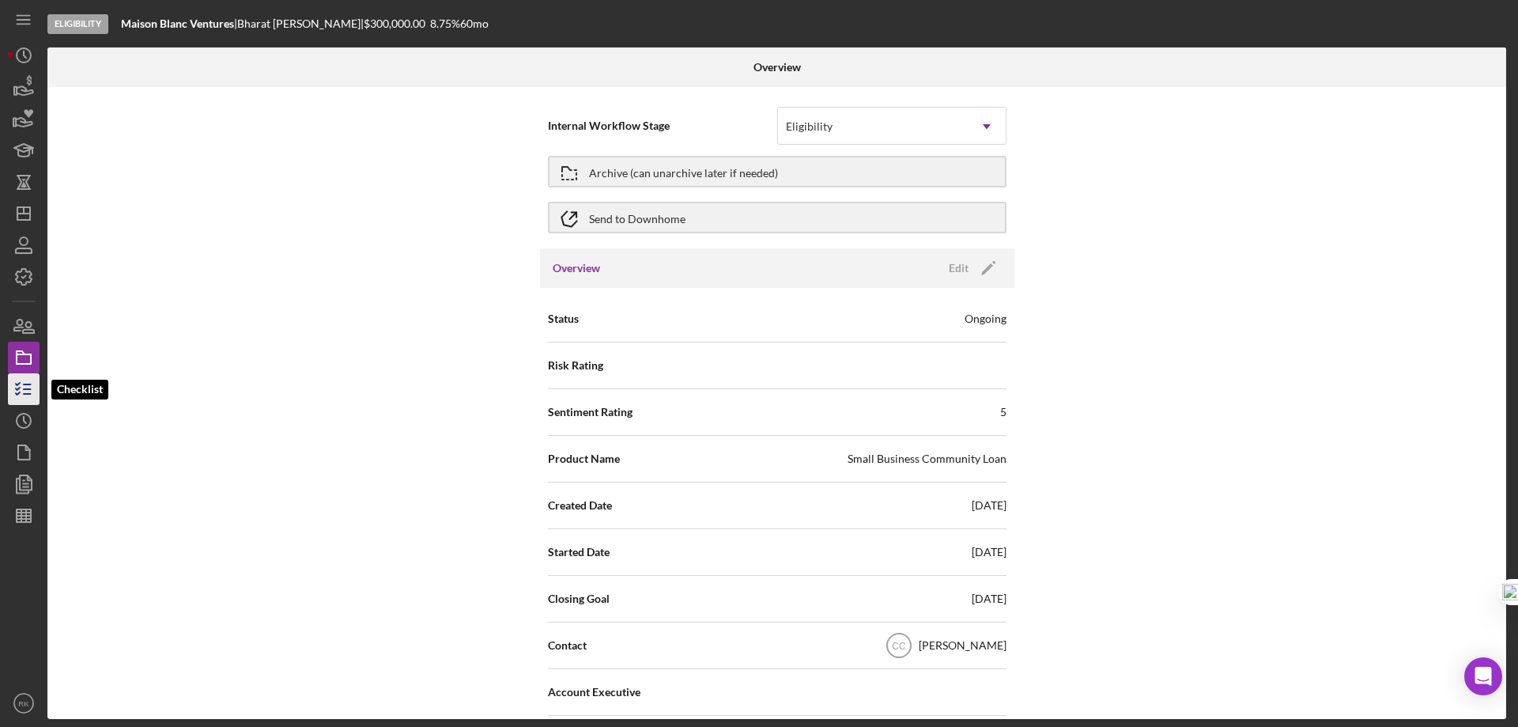
click at [22, 387] on icon "button" at bounding box center [24, 389] width 40 height 40
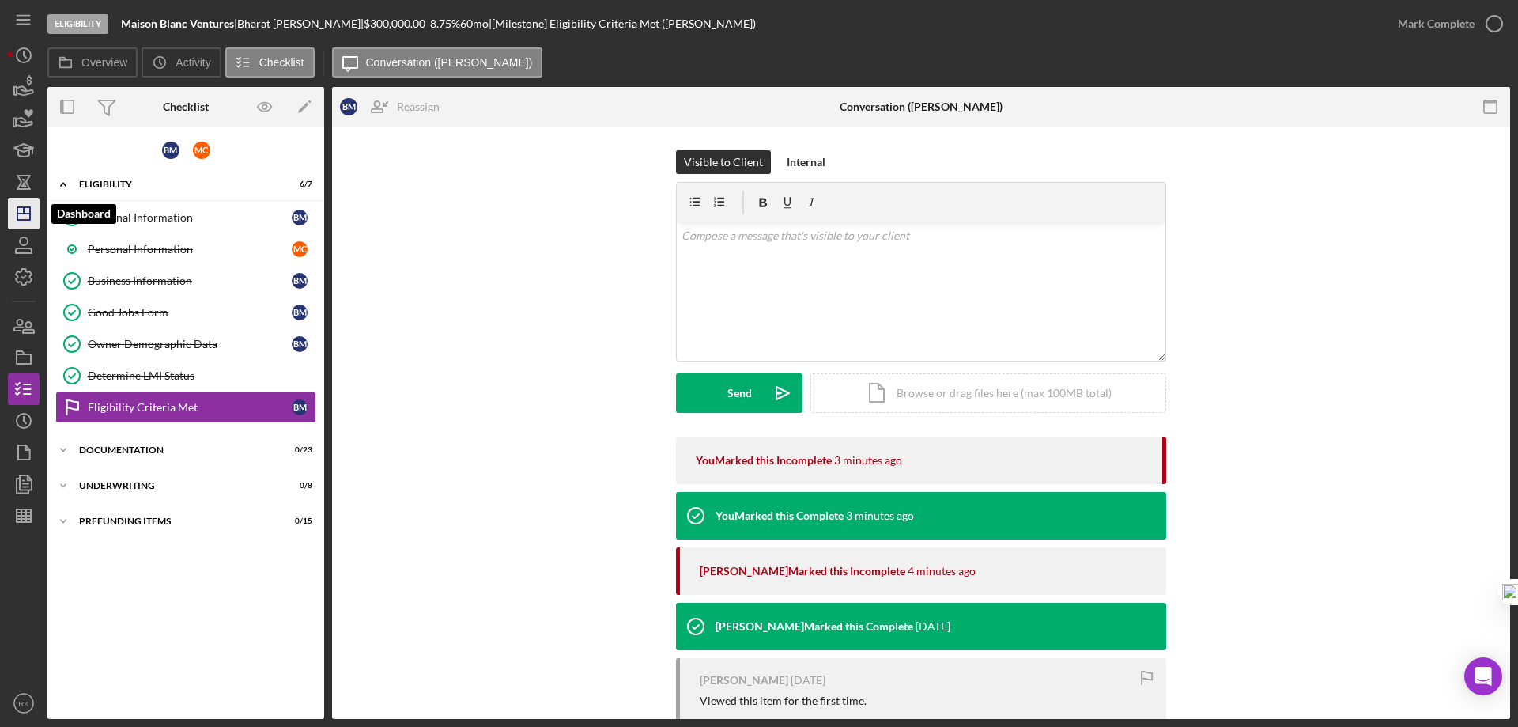
click at [19, 223] on icon "Icon/Dashboard" at bounding box center [24, 214] width 40 height 40
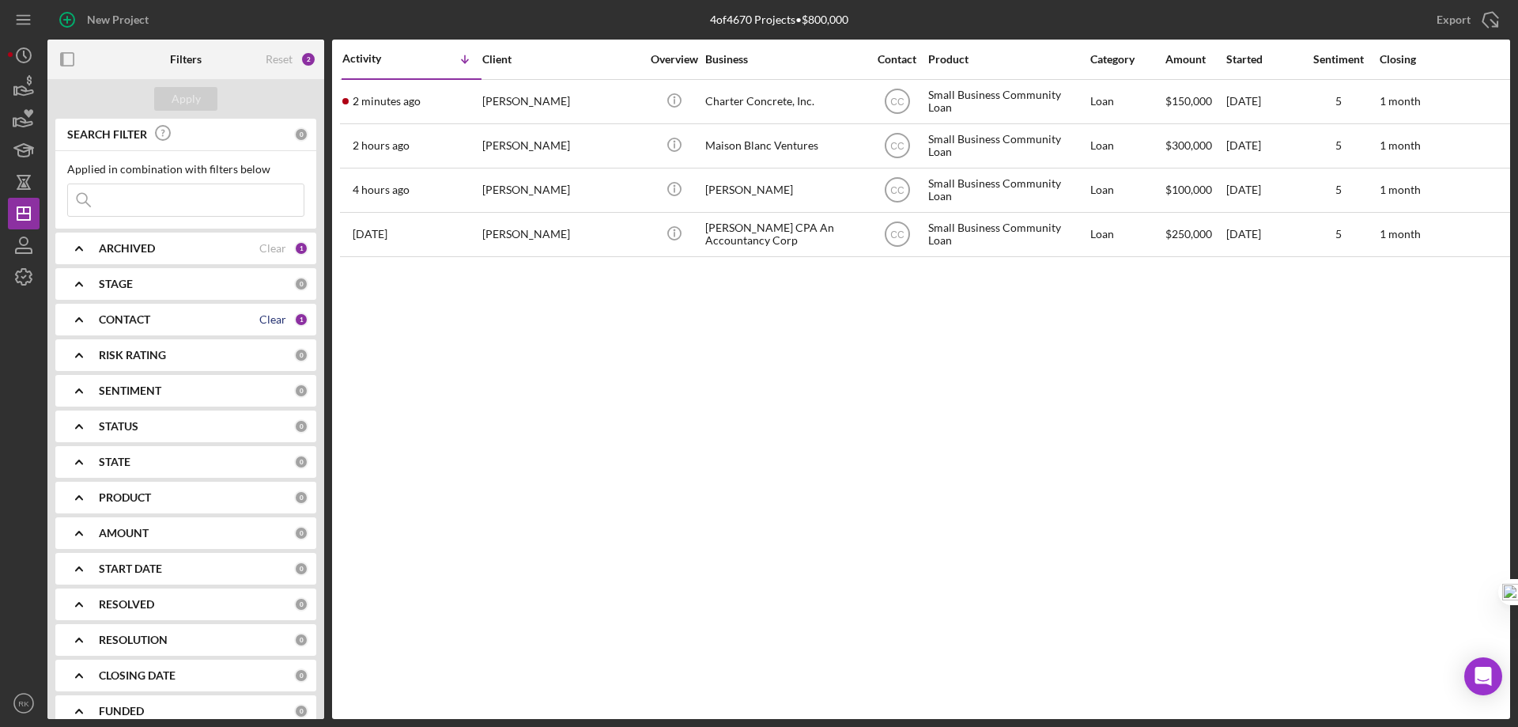
click at [263, 319] on div "Clear" at bounding box center [272, 319] width 27 height 13
click at [133, 320] on b "CONTACT" at bounding box center [124, 319] width 51 height 13
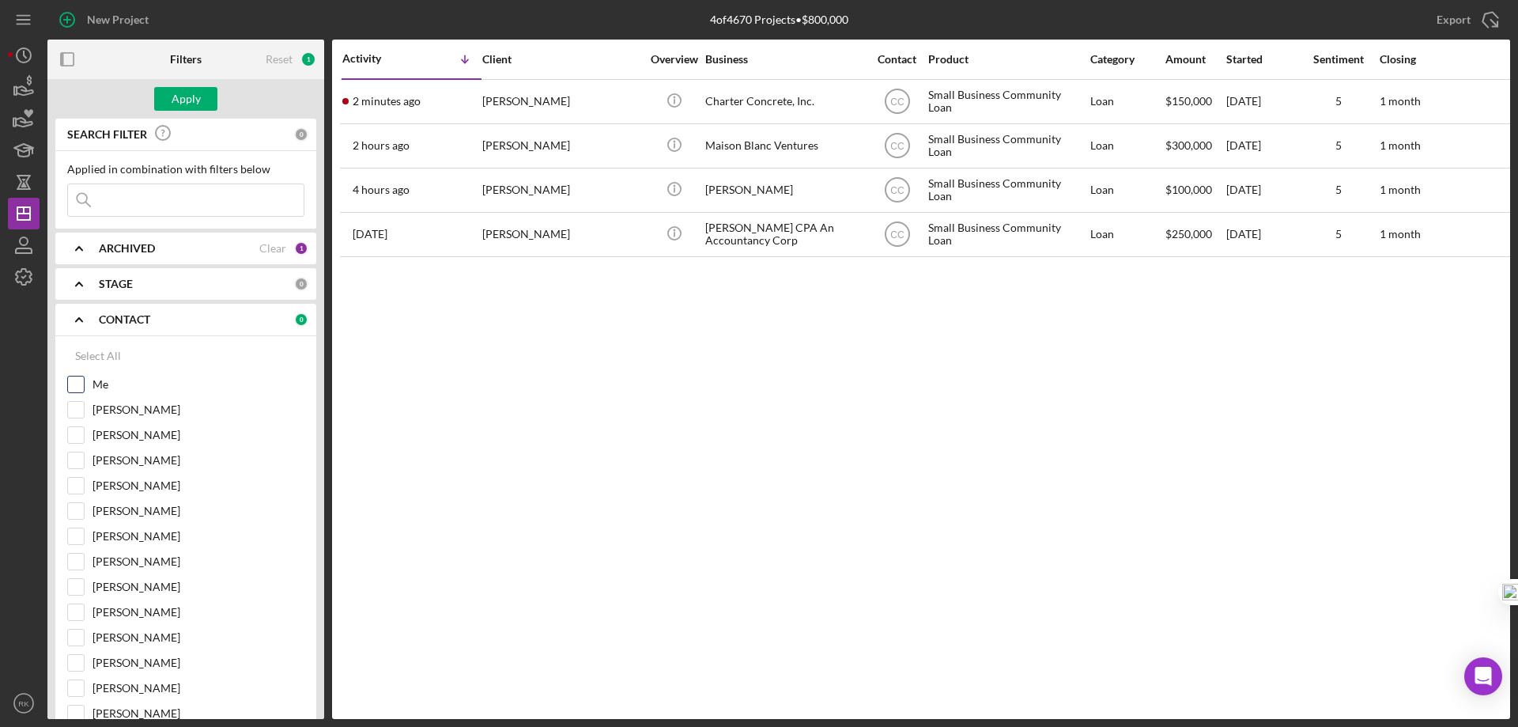
click at [70, 386] on input "Me" at bounding box center [76, 384] width 16 height 16
checkbox input "true"
click at [164, 101] on button "Apply" at bounding box center [185, 99] width 63 height 24
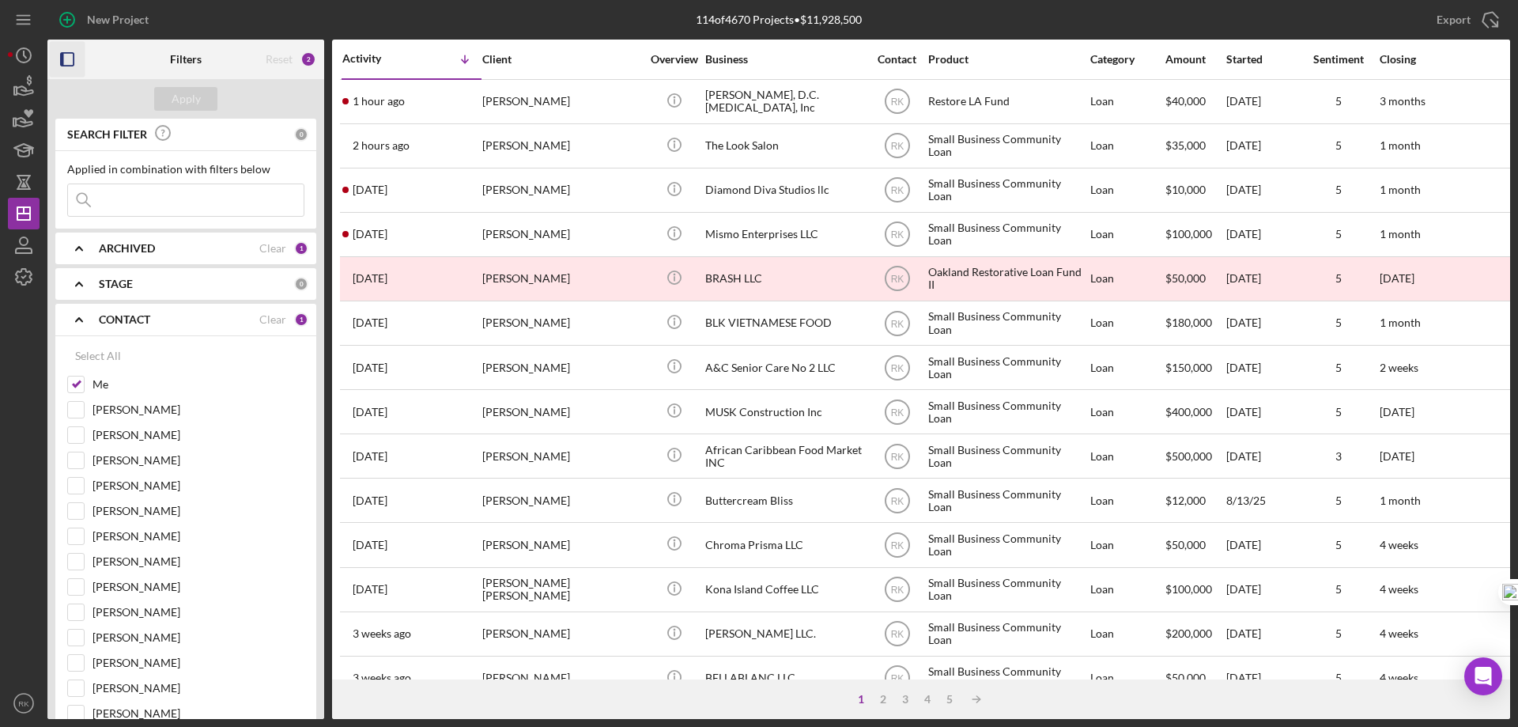
click at [70, 59] on icon "button" at bounding box center [68, 60] width 36 height 36
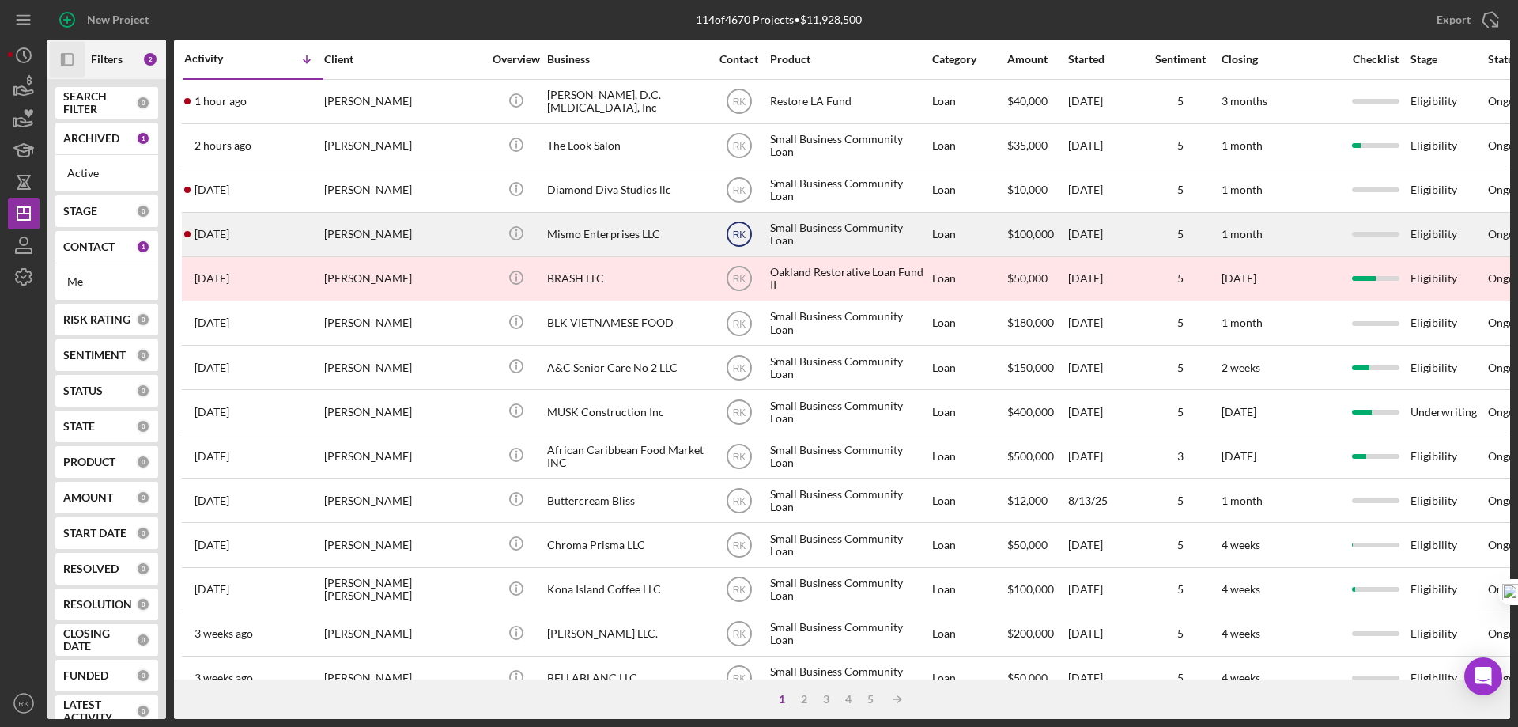
click at [745, 108] on text "RK" at bounding box center [738, 101] width 13 height 11
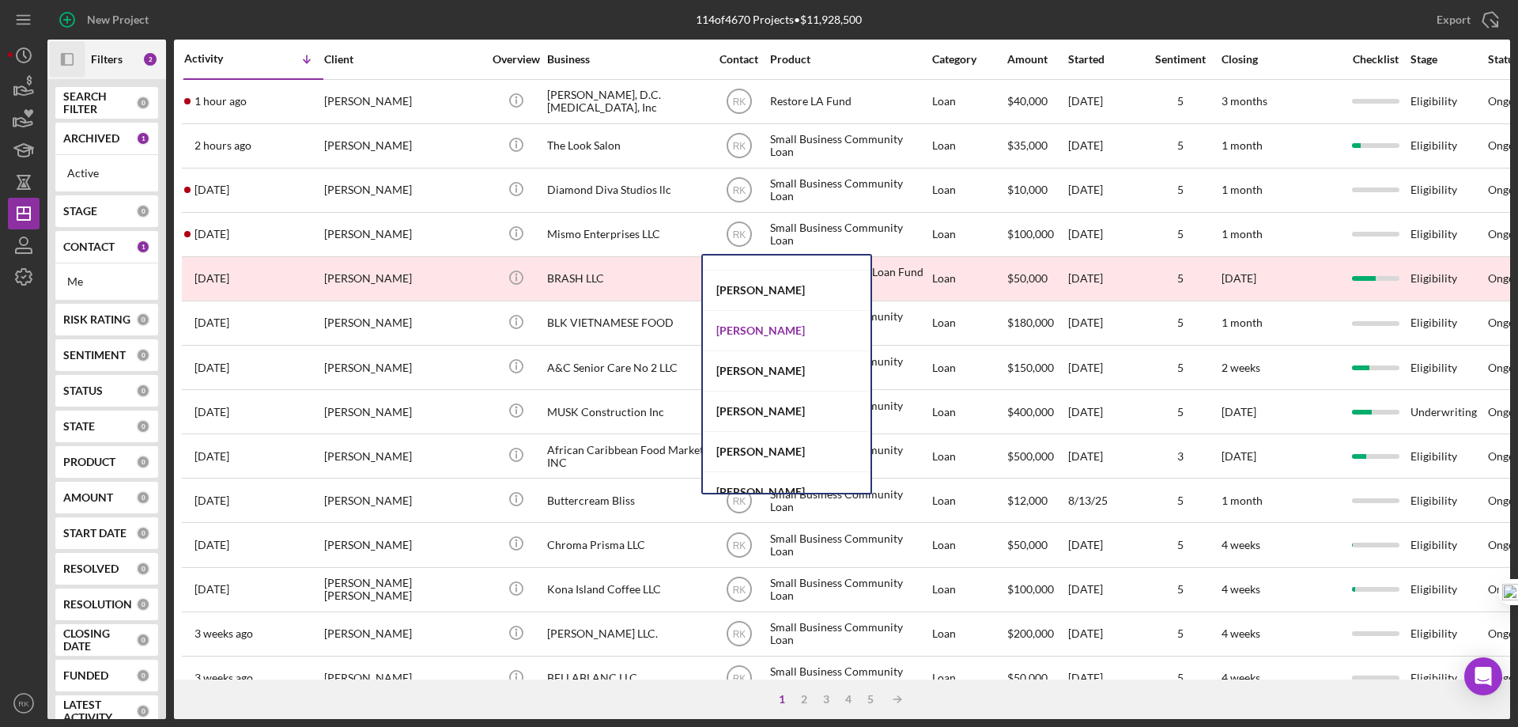
scroll to position [632, 0]
click at [770, 325] on div "[PERSON_NAME]" at bounding box center [787, 329] width 168 height 40
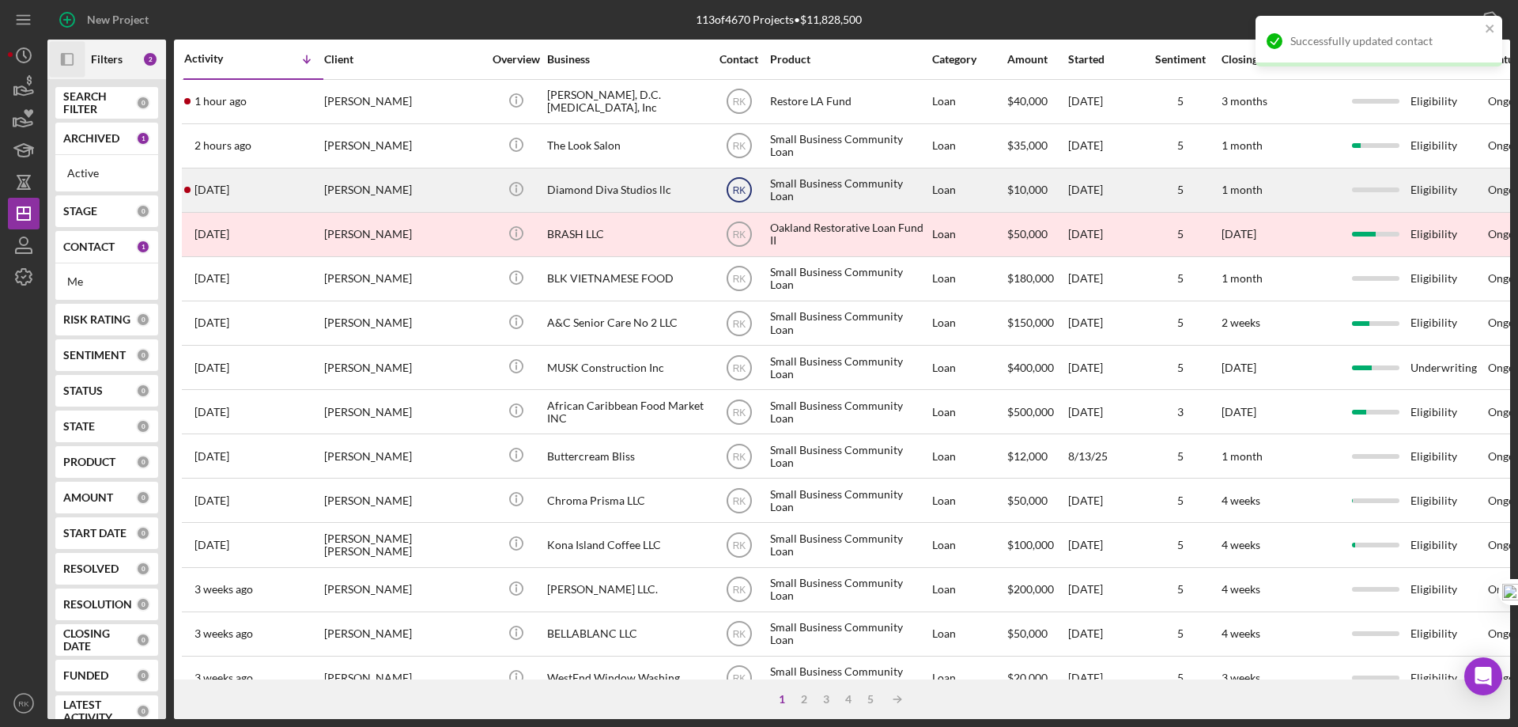
click at [744, 108] on text "RK" at bounding box center [738, 101] width 13 height 11
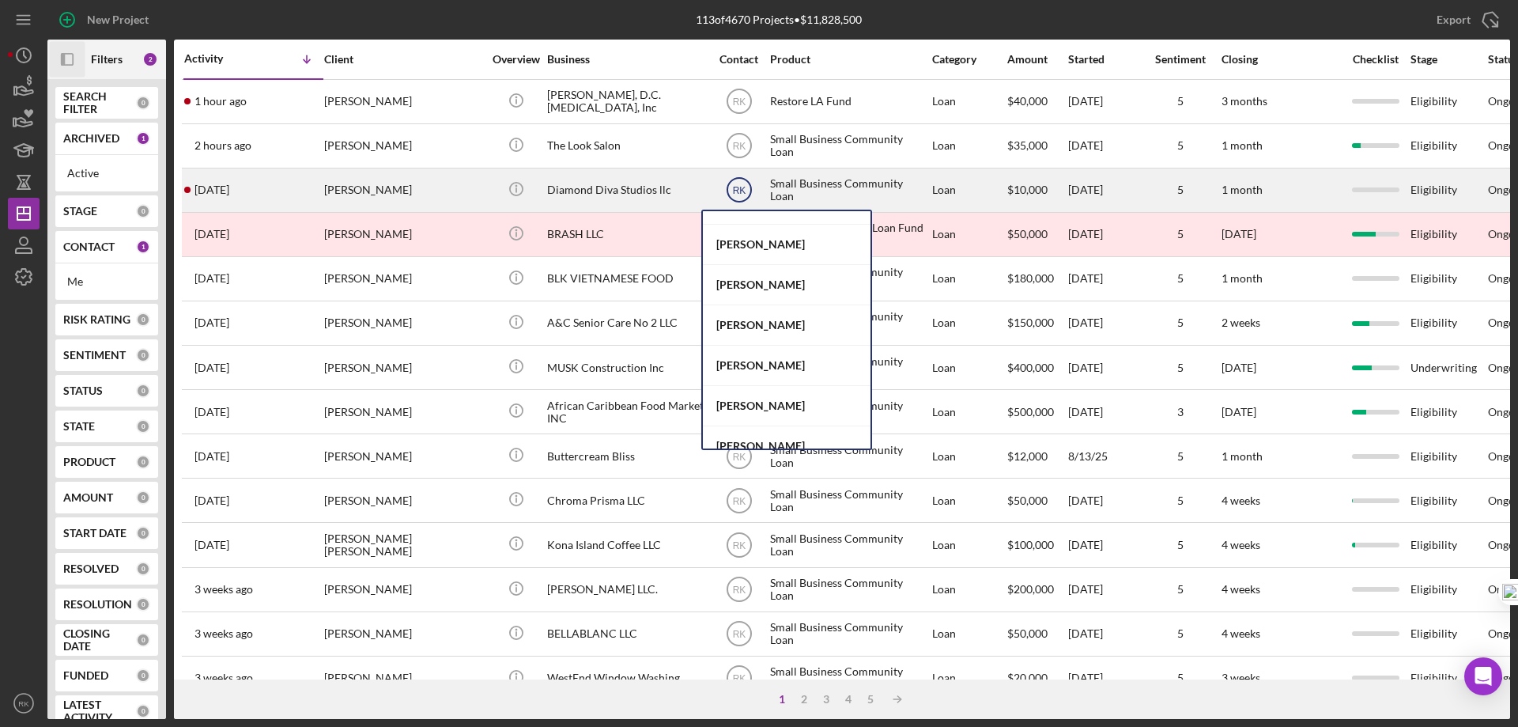
click at [740, 108] on text "RK" at bounding box center [738, 101] width 13 height 11
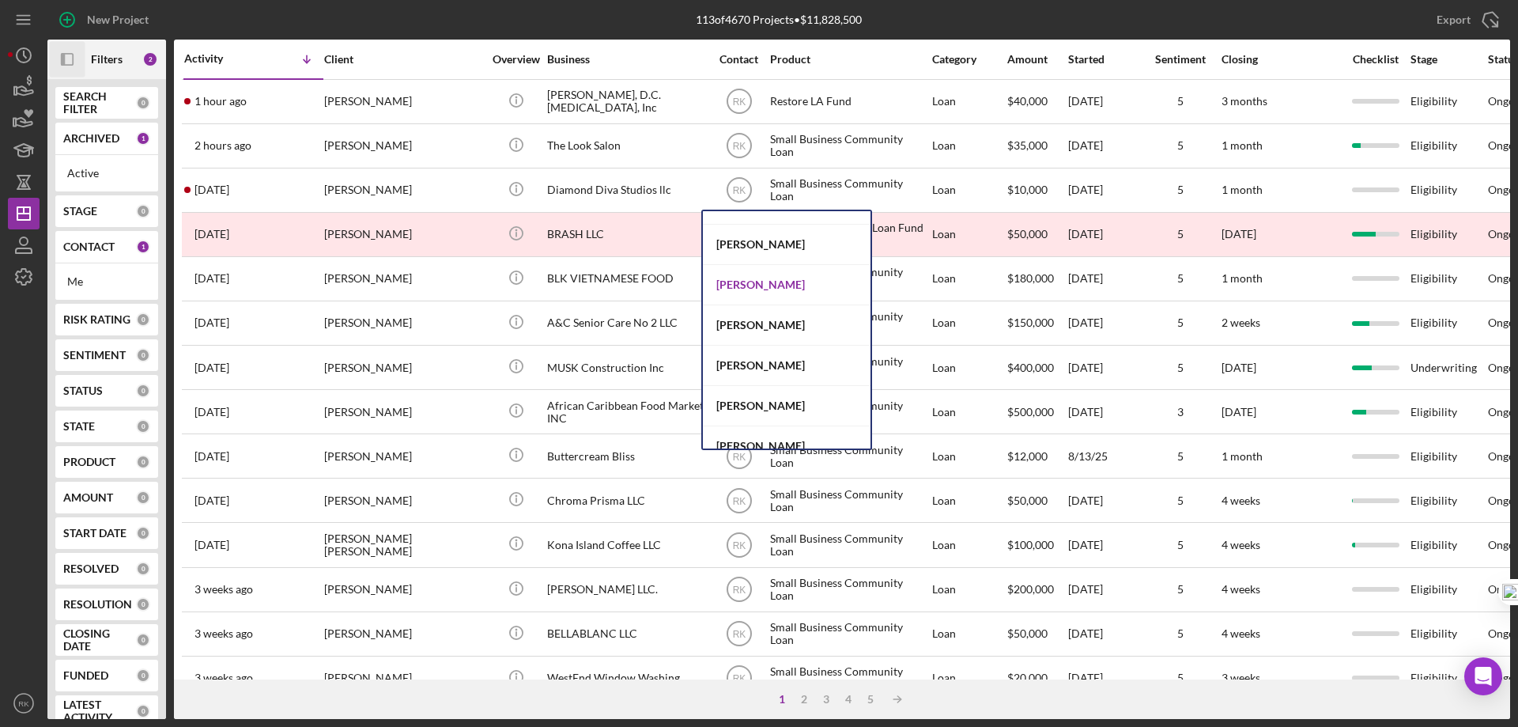
click at [768, 286] on div "[PERSON_NAME]" at bounding box center [787, 285] width 168 height 40
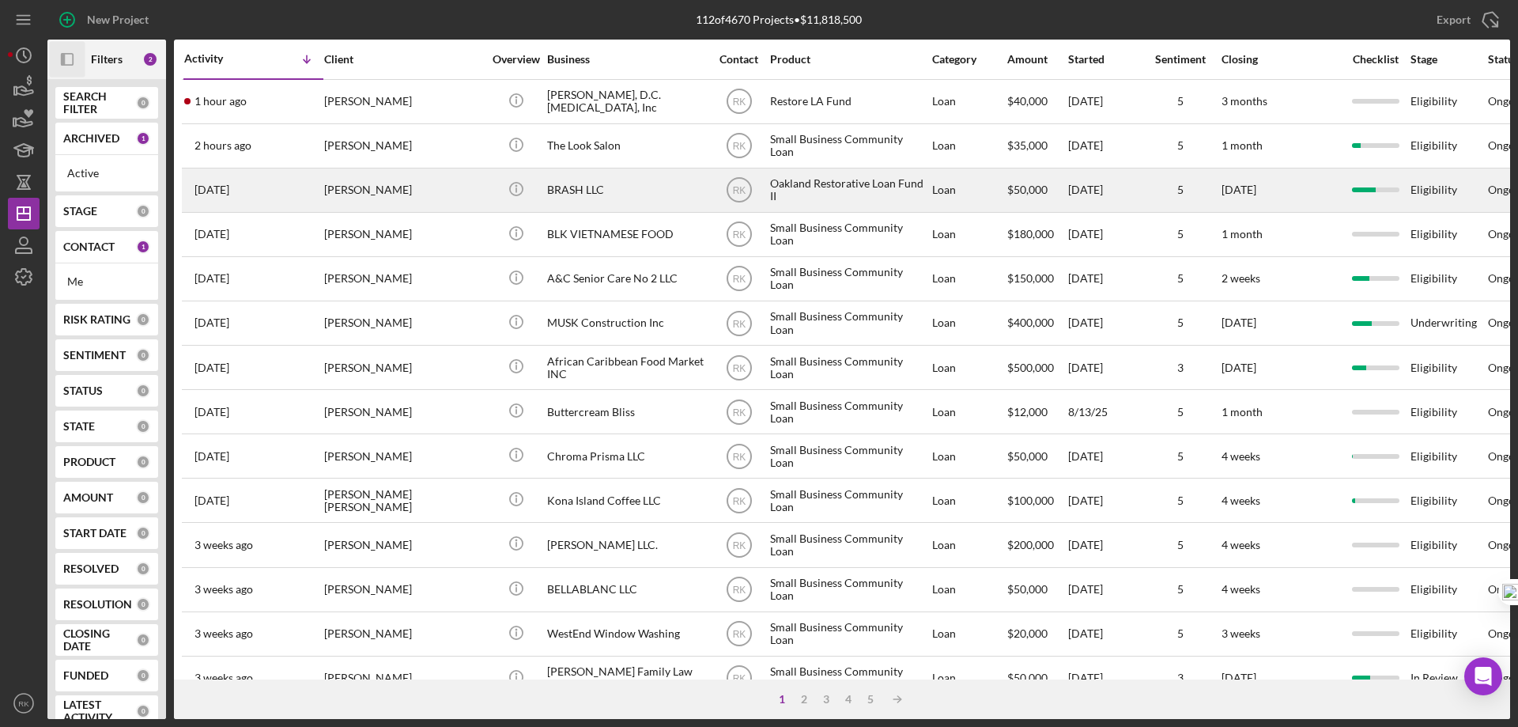
click at [573, 194] on div "BRASH LLC" at bounding box center [626, 190] width 158 height 42
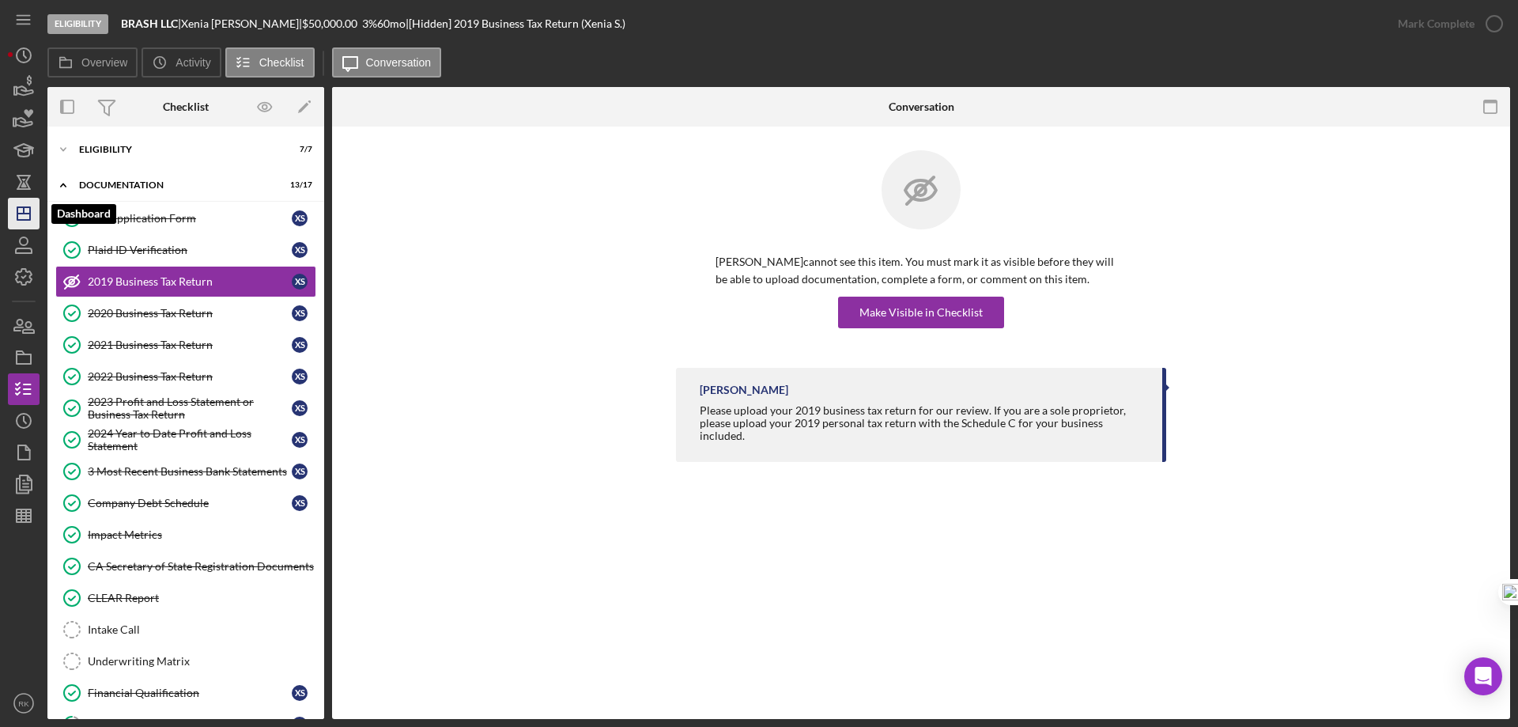
click at [21, 213] on line "button" at bounding box center [23, 213] width 13 height 0
